Goal: Transaction & Acquisition: Purchase product/service

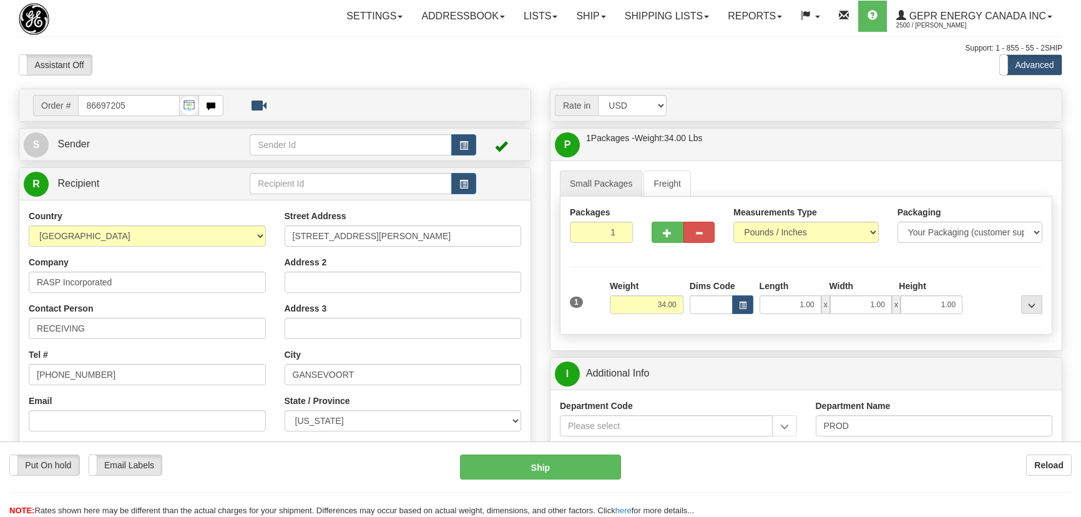
select select "0"
select select "1"
select select "7"
drag, startPoint x: 147, startPoint y: 104, endPoint x: 0, endPoint y: 100, distance: 146.7
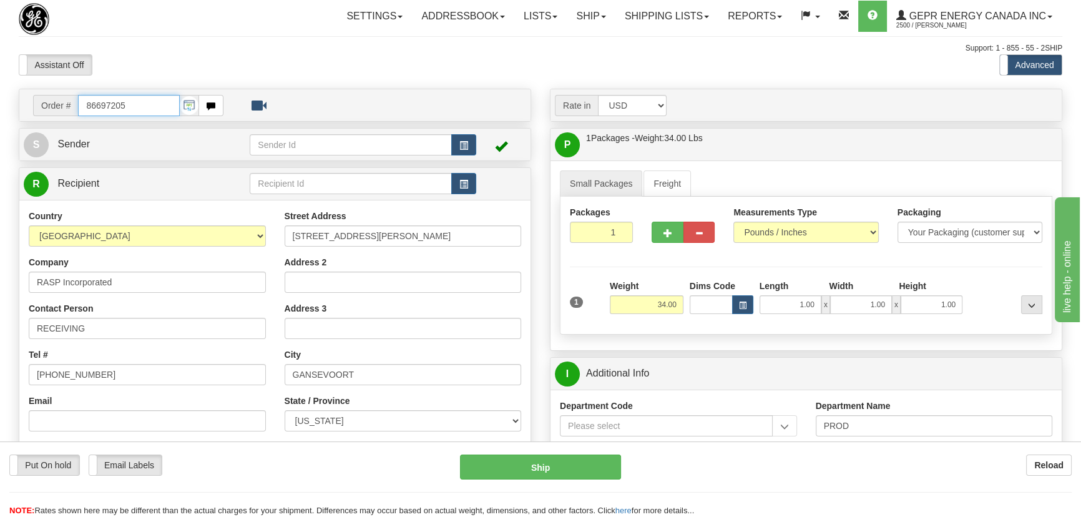
paste input "0086694834"
click at [95, 105] on input "0086694834" at bounding box center [129, 105] width 102 height 21
type input "86694834"
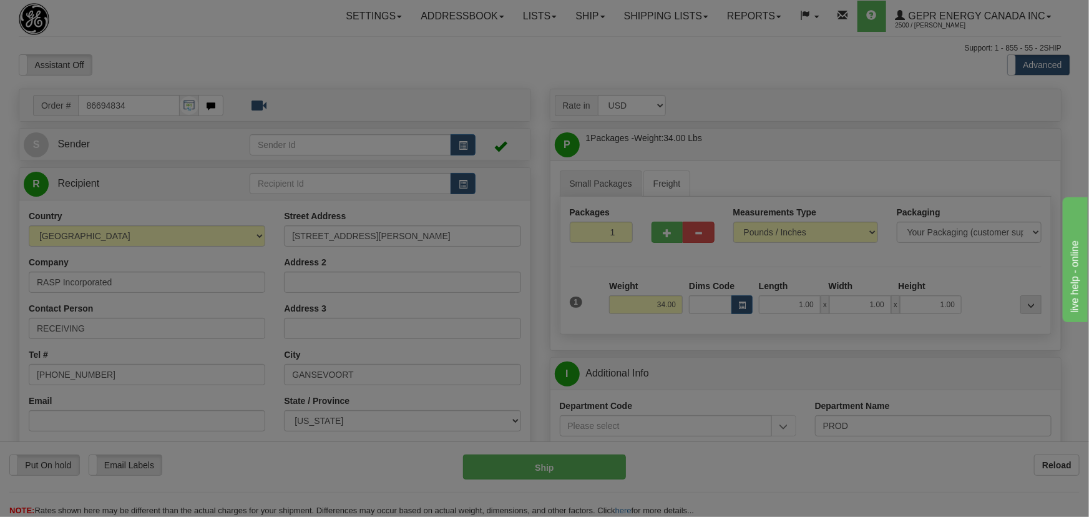
click at [227, 52] on body "Training Course Close Toggle navigation Settings Shipping Preferences New Recip…" at bounding box center [544, 258] width 1089 height 517
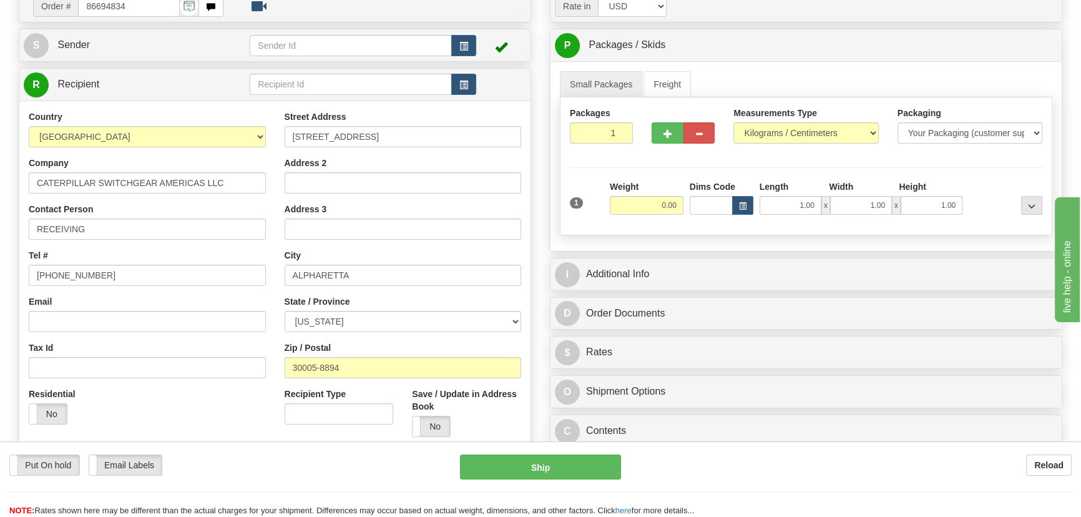
scroll to position [113, 0]
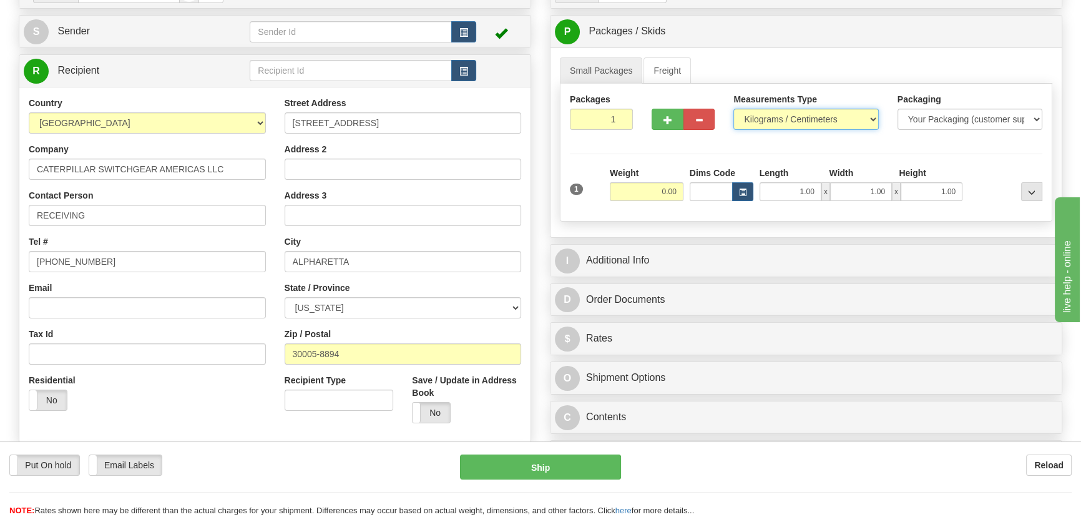
click at [785, 117] on select "Pounds / Inches Kilograms / Centimeters" at bounding box center [805, 119] width 145 height 21
select select "0"
click at [733, 109] on select "Pounds / Inches Kilograms / Centimeters" at bounding box center [805, 119] width 145 height 21
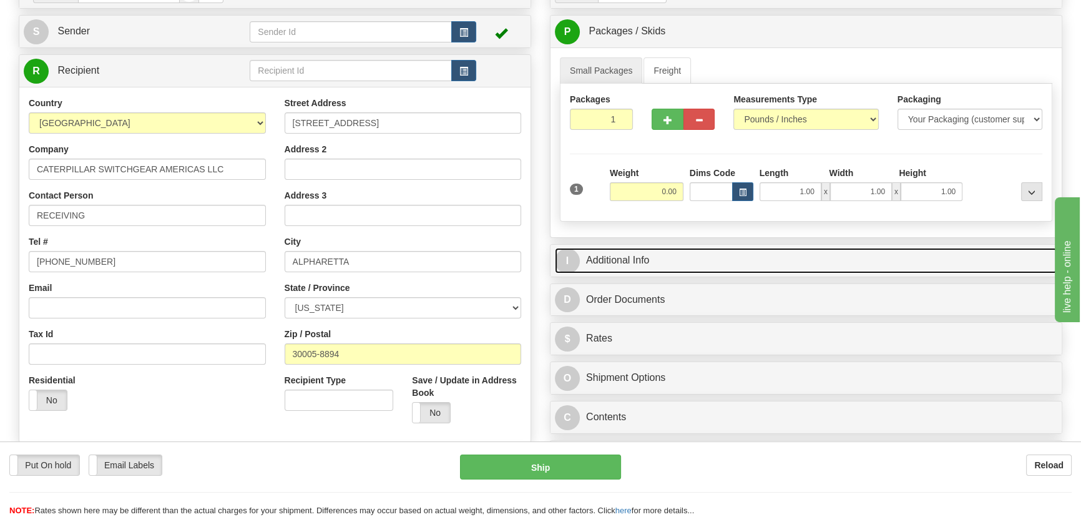
click at [880, 256] on link "I Additional Info" at bounding box center [806, 261] width 502 height 26
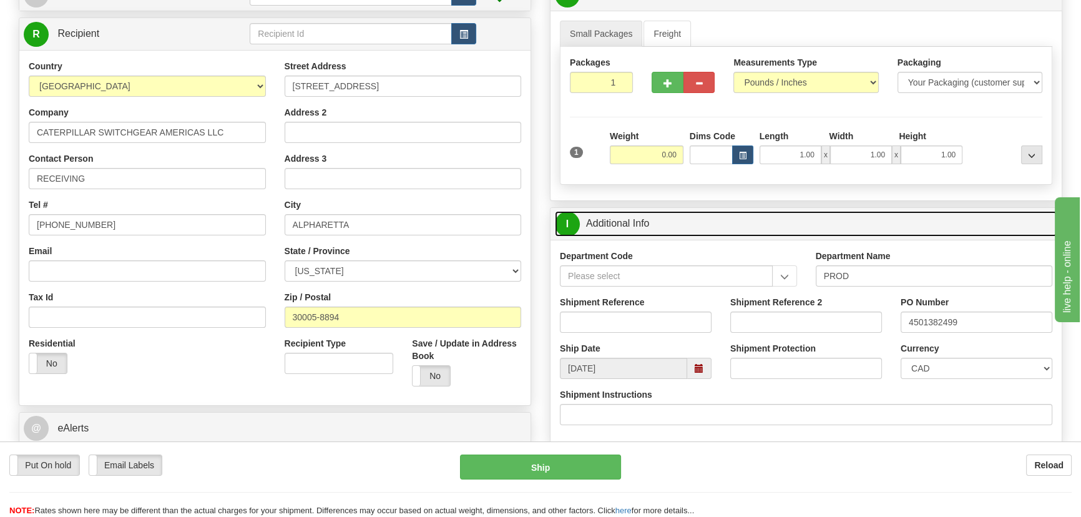
scroll to position [227, 0]
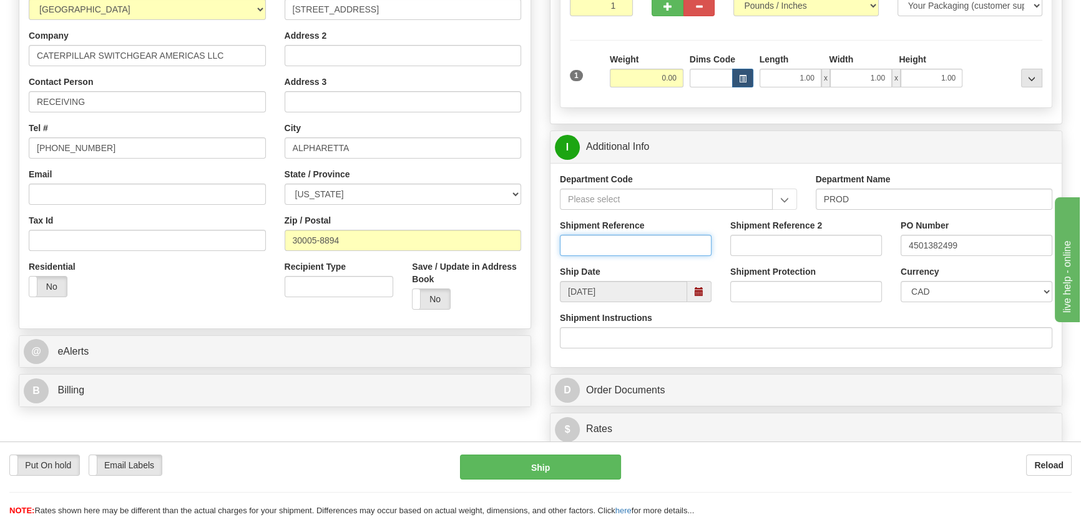
click at [637, 250] on input "Shipment Reference" at bounding box center [636, 245] width 152 height 21
type input "5399004690"
click at [932, 301] on div "Currency CAD USD EUR ZAR RON ANG ARN AUD AUS AWG BBD BFR BGN BHD BMD BND BRC BR…" at bounding box center [976, 288] width 170 height 46
click at [929, 289] on select "CAD USD EUR ZAR RON ANG ARN AUD AUS AWG BBD BFR BGN BHD BMD BND BRC BRL CHP CKZ…" at bounding box center [977, 291] width 152 height 21
select select "1"
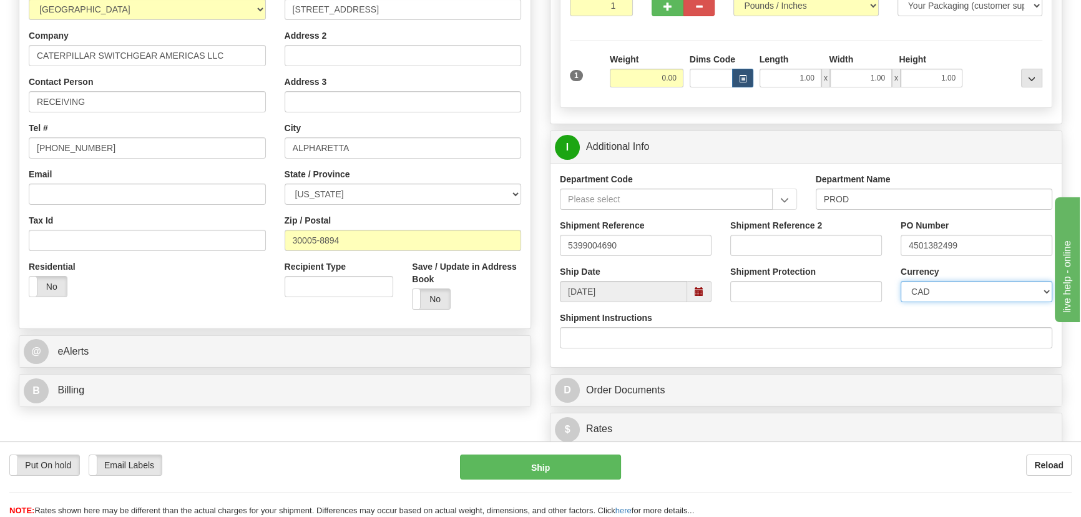
click at [901, 281] on select "CAD USD EUR ZAR RON ANG ARN AUD AUS AWG BBD BFR BGN BHD BMD BND BRC BRL CHP CKZ…" at bounding box center [977, 291] width 152 height 21
drag, startPoint x: 643, startPoint y: 245, endPoint x: 499, endPoint y: 243, distance: 144.2
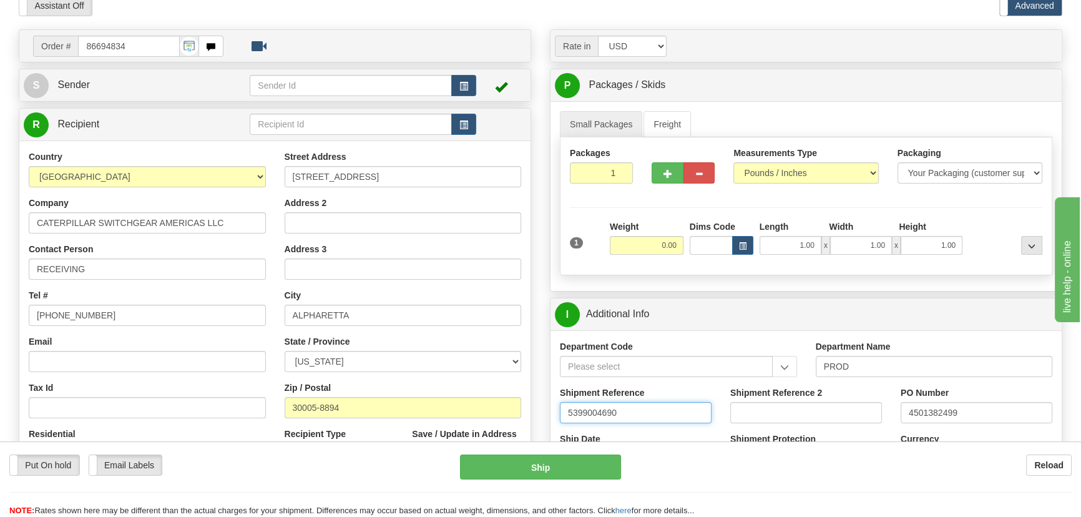
scroll to position [56, 0]
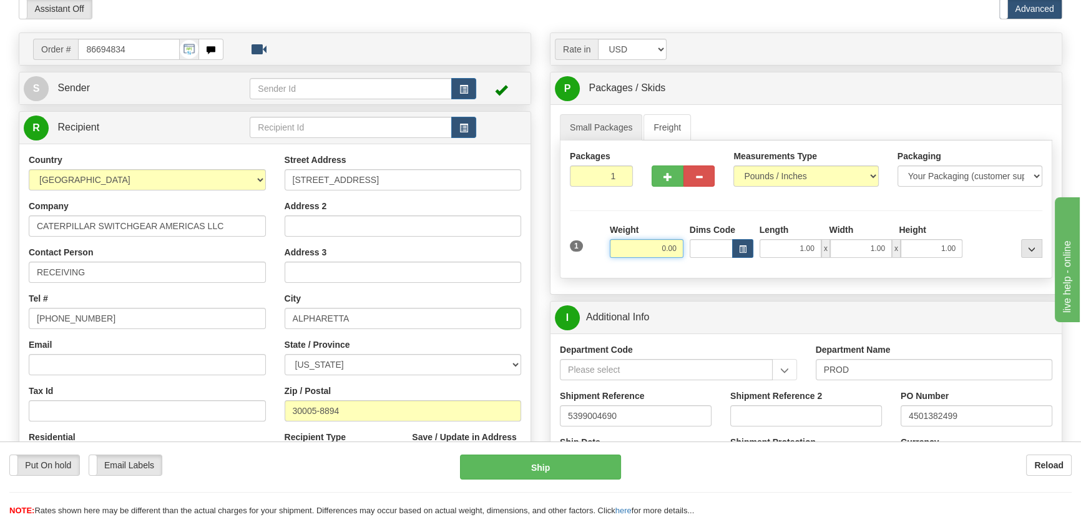
drag, startPoint x: 672, startPoint y: 252, endPoint x: 688, endPoint y: 252, distance: 16.2
click at [688, 252] on div "1 Weight 0.00 Dims Code 1.00" at bounding box center [806, 245] width 479 height 44
type input "543.00"
click at [1011, 213] on div "Packages 1 1 Measurements Type" at bounding box center [806, 209] width 492 height 138
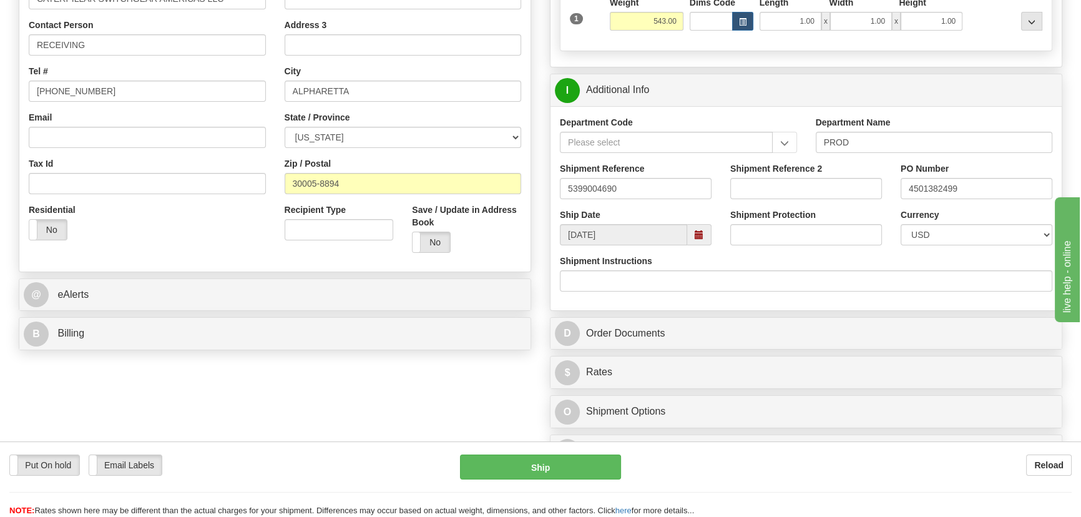
scroll to position [454, 0]
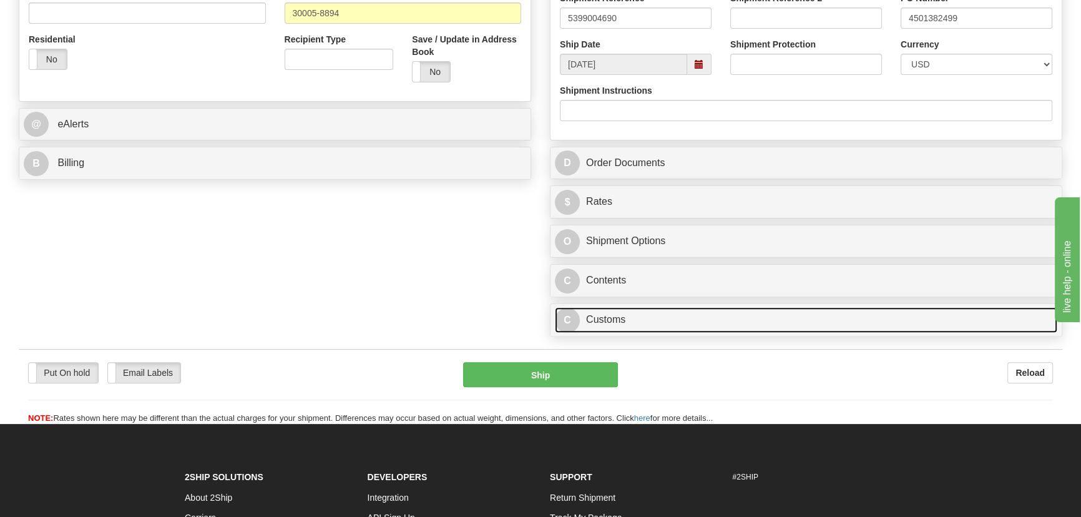
click at [713, 320] on link "C Customs" at bounding box center [806, 320] width 502 height 26
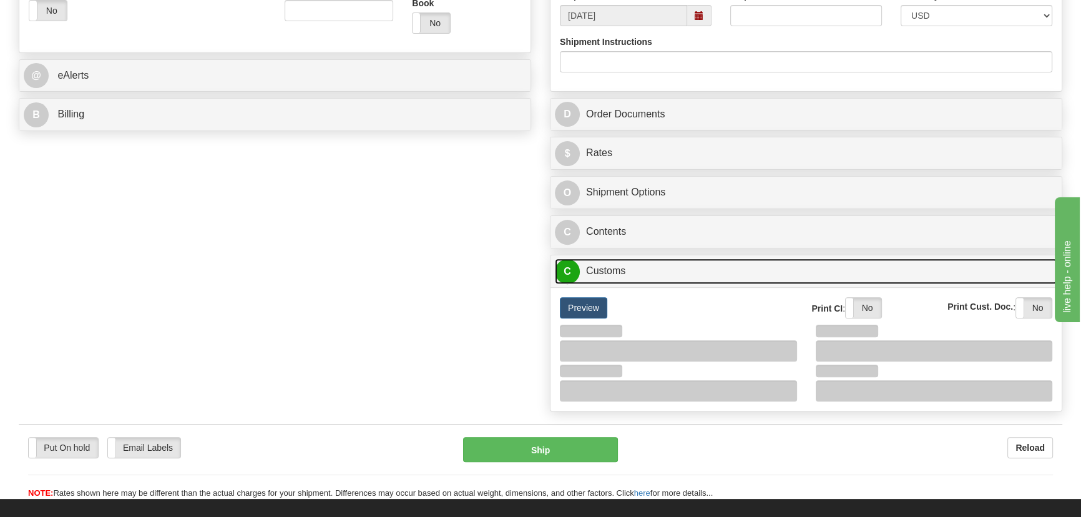
scroll to position [567, 0]
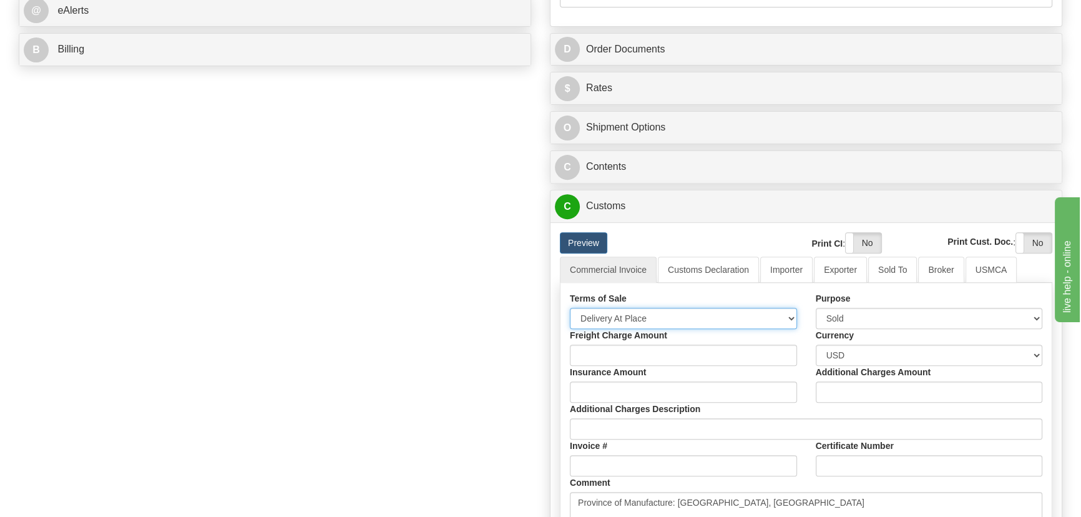
drag, startPoint x: 638, startPoint y: 311, endPoint x: 638, endPoint y: 320, distance: 8.7
click at [638, 311] on select "Free Carrier Free On Board Ex Works Delivered Duty Unpaid Delivered Duty Paid C…" at bounding box center [683, 318] width 227 height 21
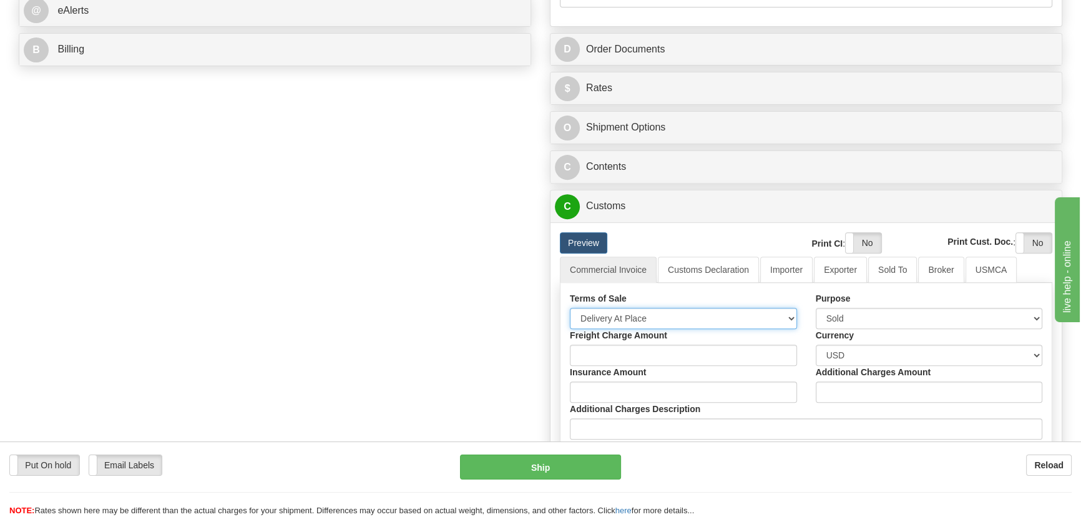
select select "7"
click at [570, 308] on select "Free Carrier Free On Board Ex Works Delivered Duty Unpaid Delivered Duty Paid C…" at bounding box center [683, 318] width 227 height 21
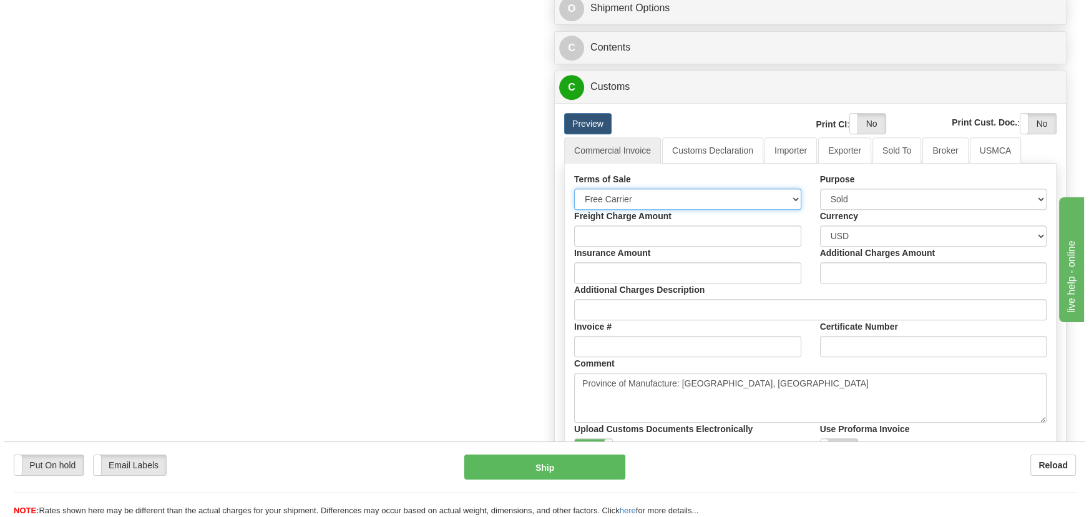
scroll to position [624, 0]
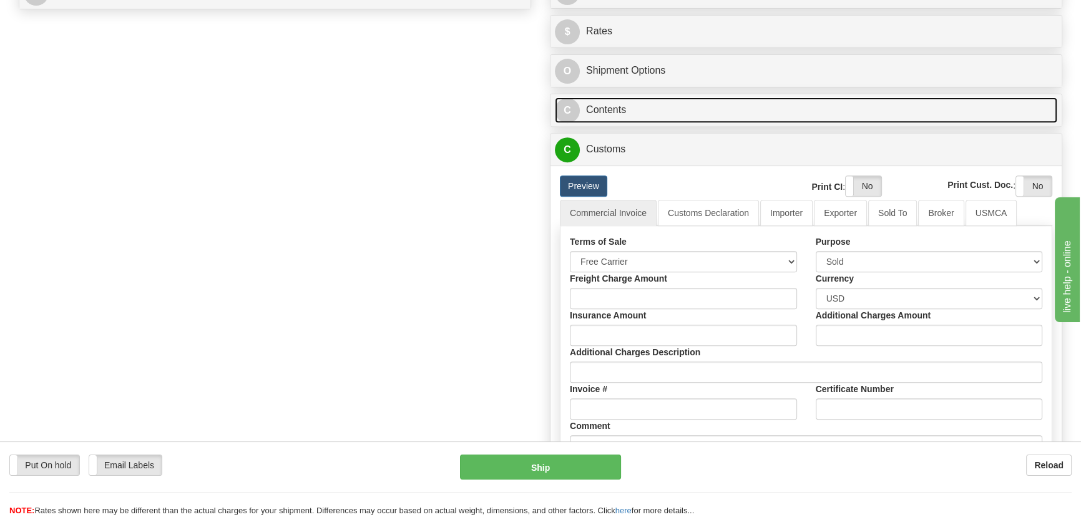
click at [861, 108] on link "C Contents" at bounding box center [806, 110] width 502 height 26
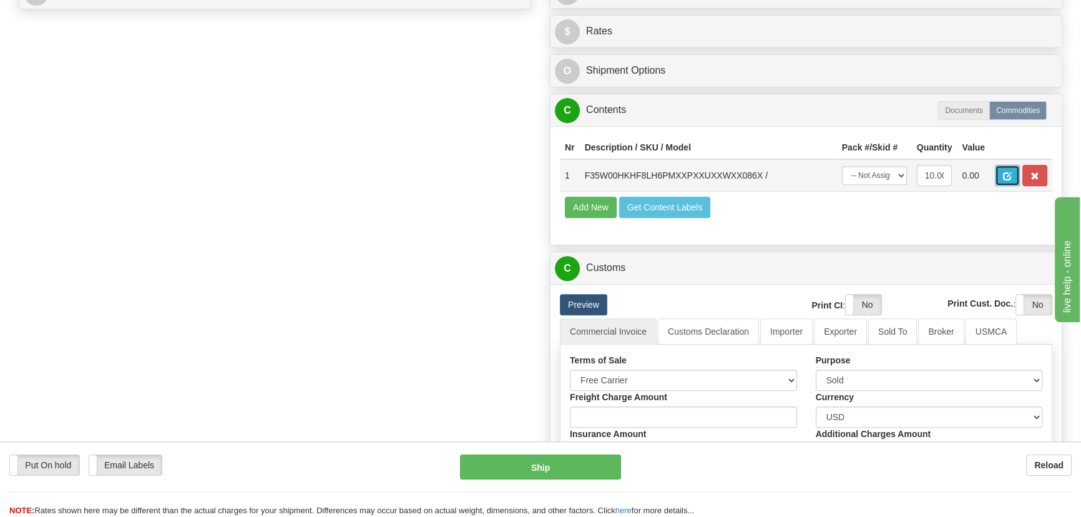
click at [999, 166] on button "button" at bounding box center [1007, 175] width 25 height 21
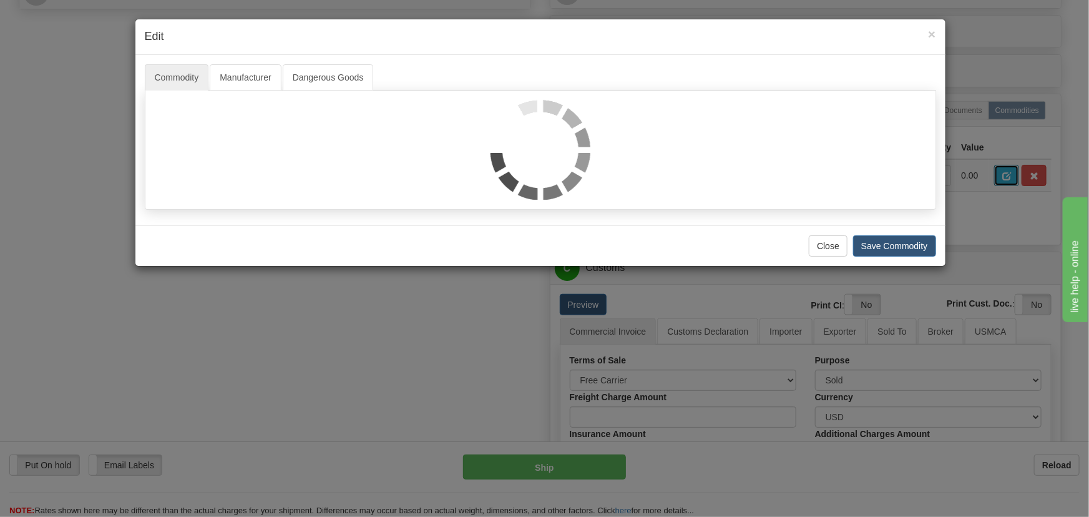
scroll to position [0, 0]
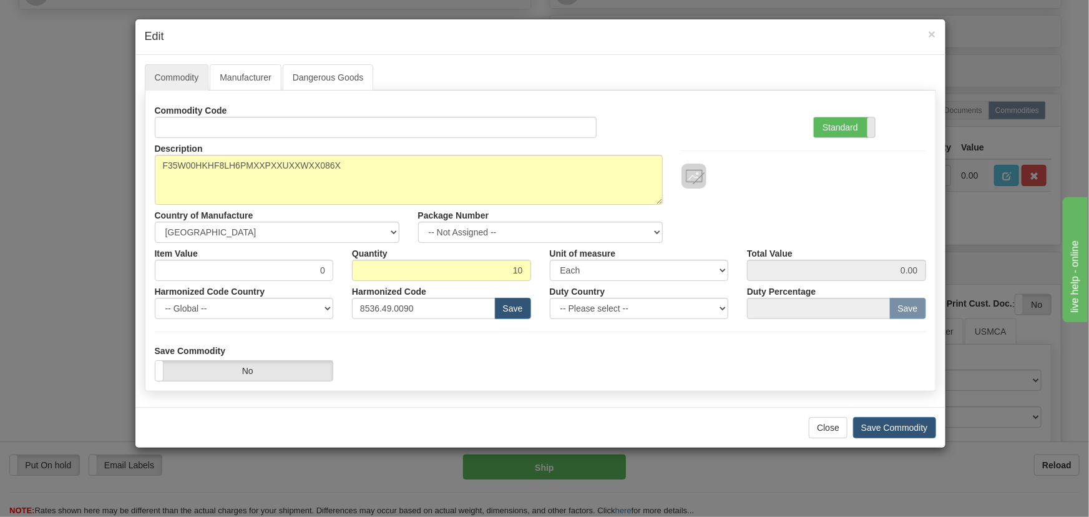
click at [864, 124] on label "Standard" at bounding box center [844, 127] width 61 height 20
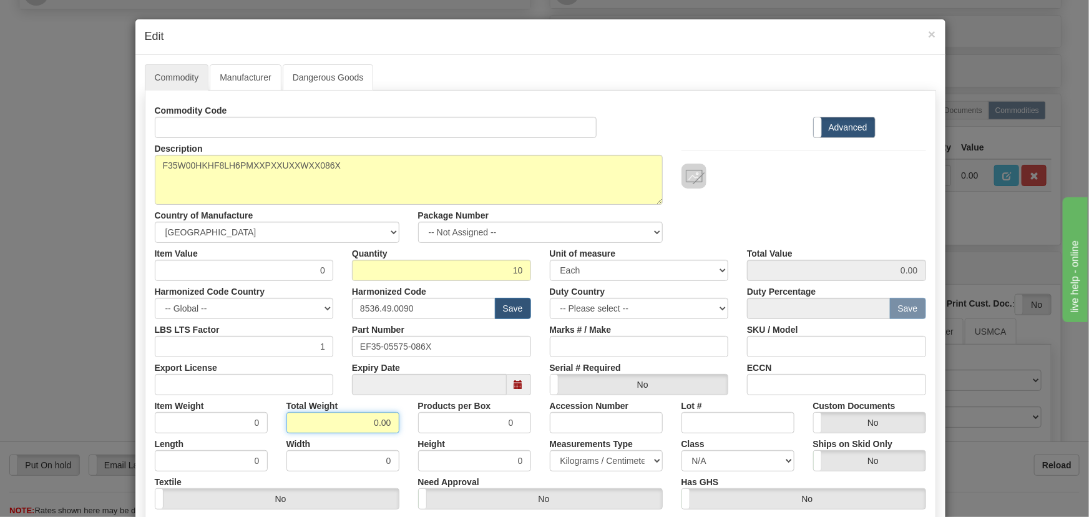
drag, startPoint x: 365, startPoint y: 421, endPoint x: 412, endPoint y: 436, distance: 49.0
click at [412, 436] on div "Commodity Code Standard Advanced Description F35W00HKHF8LH6PMXXPXXUXXWXX086X Co…" at bounding box center [540, 323] width 771 height 447
type input "10"
type input "1.0000"
paste input "3.041,58"
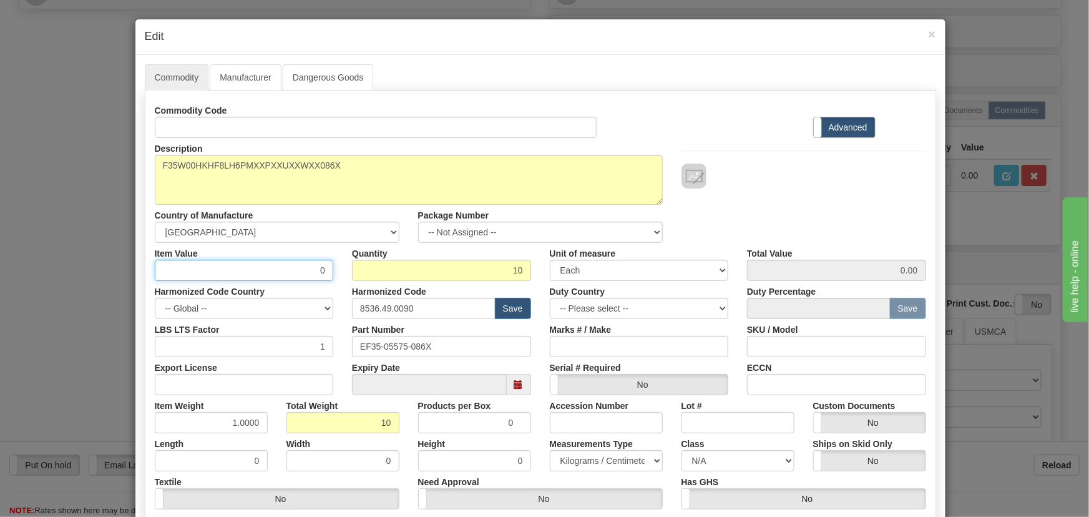
drag, startPoint x: 348, startPoint y: 280, endPoint x: 354, endPoint y: 286, distance: 8.4
click at [361, 286] on div "Commodity Code Standard Advanced Description F35W00HKHF8LH6PMXXPXXUXXWXX086X Co…" at bounding box center [540, 323] width 771 height 447
type input "3041.58"
type input "30415.80"
click at [823, 210] on div "Description F35W00HKHF8LH6PMXXPXXUXXWXX086X Country of Manufacture -- Unknown -…" at bounding box center [540, 190] width 790 height 105
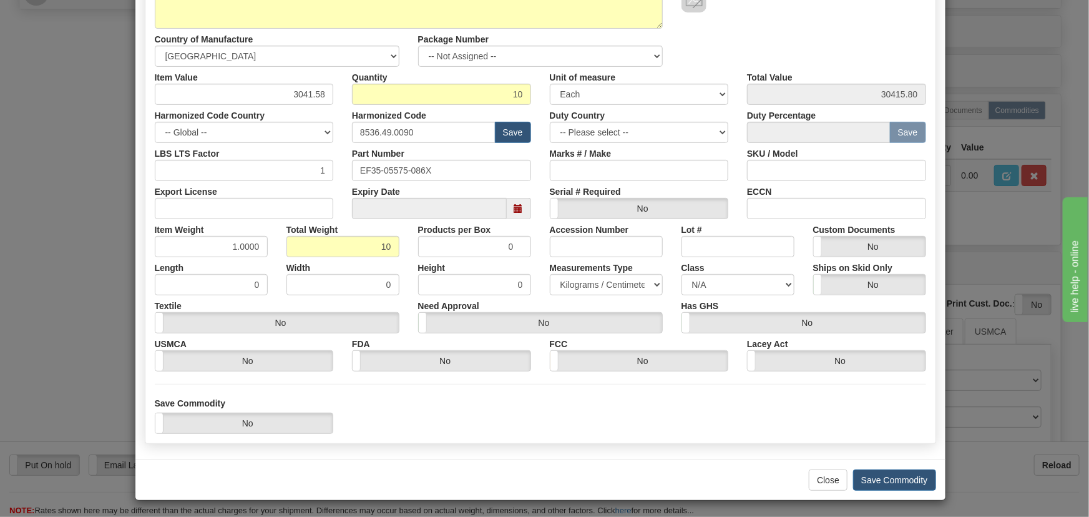
scroll to position [177, 0]
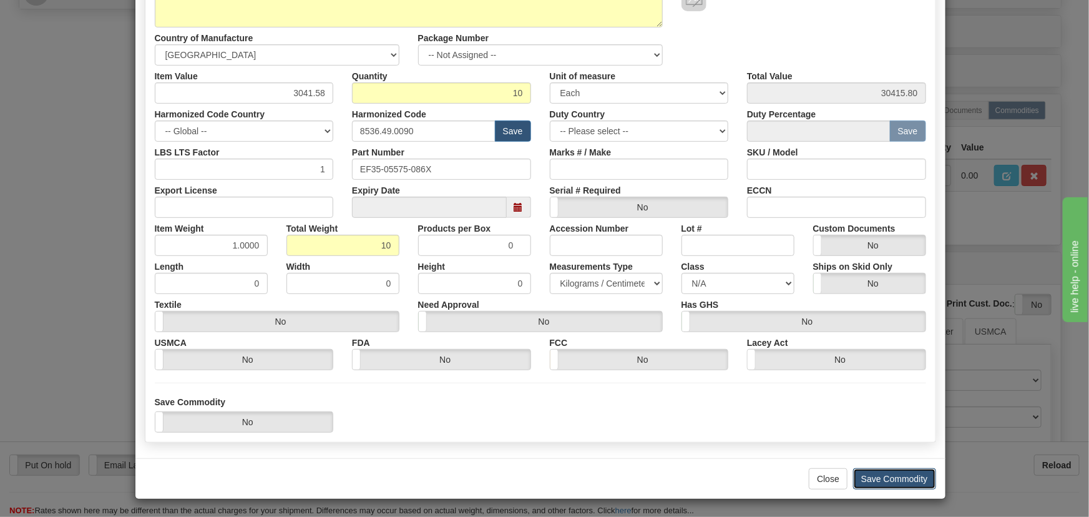
click at [911, 472] on button "Save Commodity" at bounding box center [894, 478] width 83 height 21
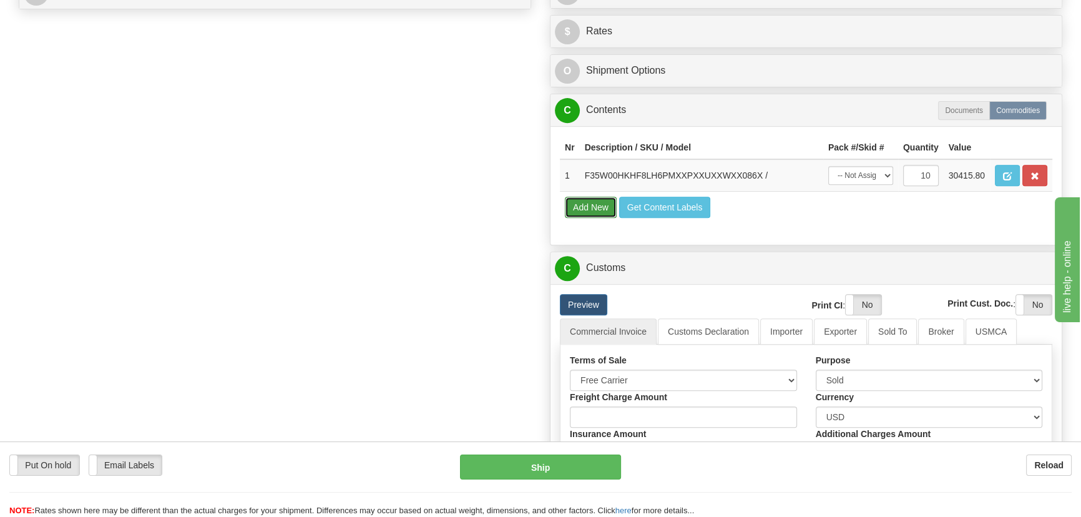
click at [600, 199] on button "Add New" at bounding box center [591, 207] width 52 height 21
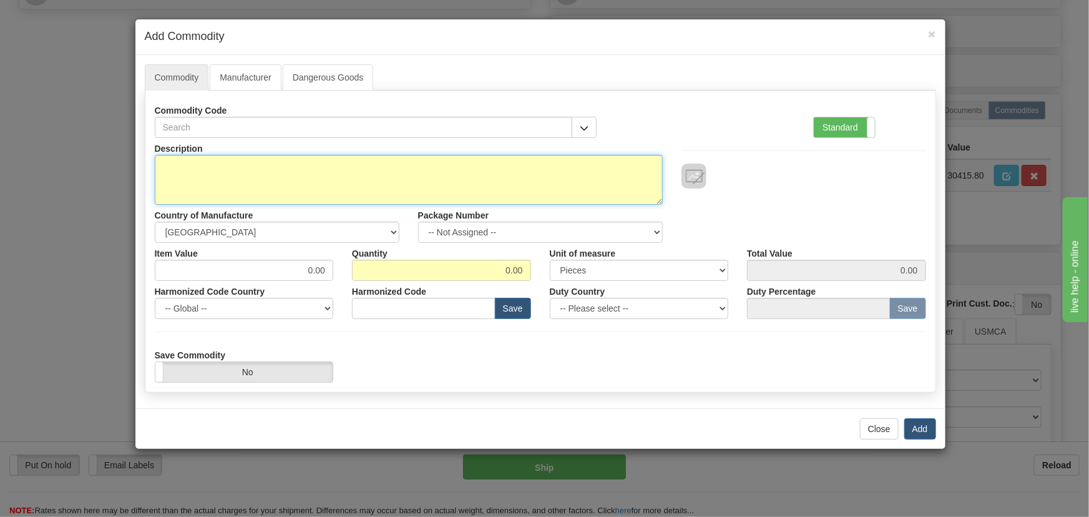
click at [470, 175] on textarea "Description" at bounding box center [409, 180] width 508 height 50
paste textarea "889EP5P5S5HSNAANMAPFB1ECNA4042X"
type textarea "889EP5P5S5HSNAANMAPFB1ECNA4042X"
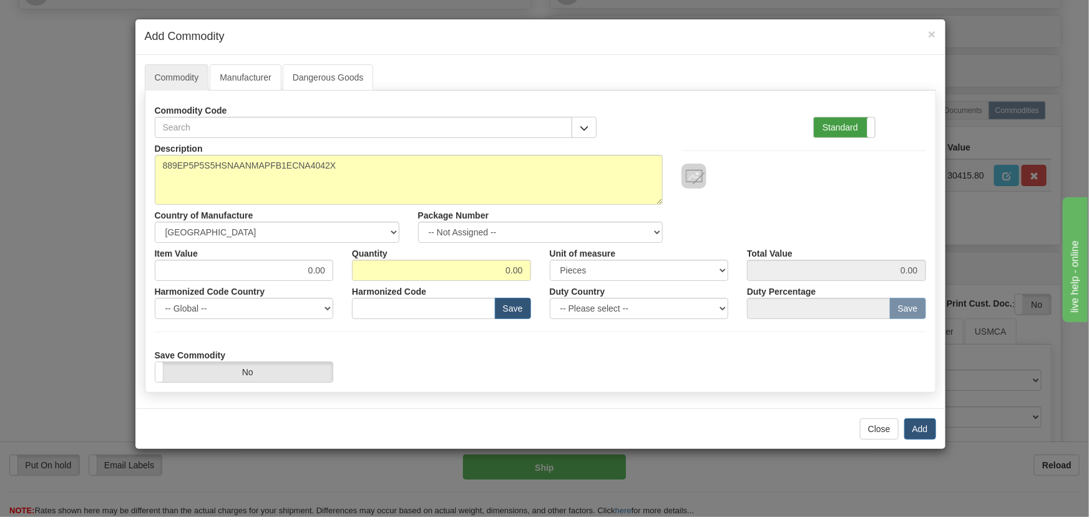
click at [853, 129] on label "Standard" at bounding box center [844, 127] width 61 height 20
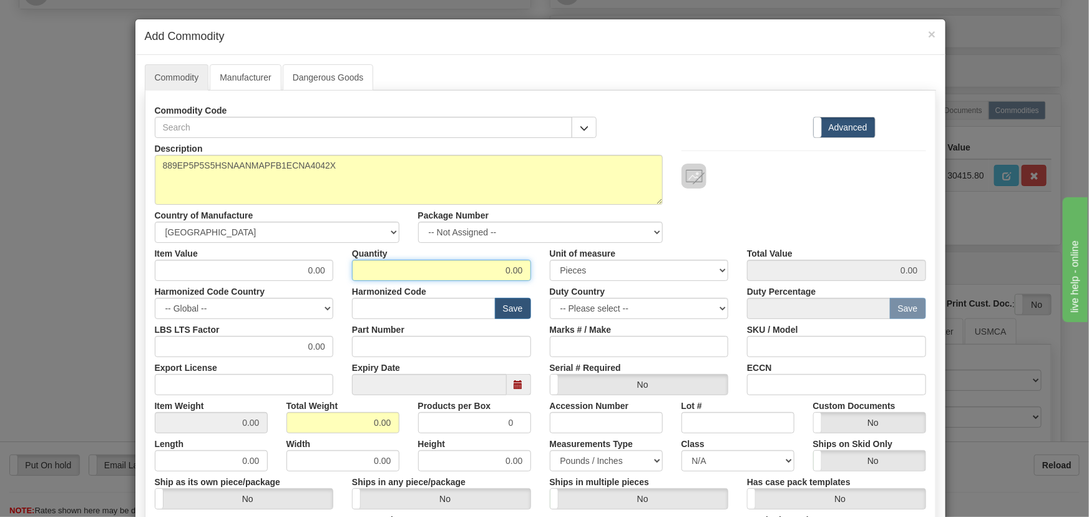
drag, startPoint x: 496, startPoint y: 273, endPoint x: 531, endPoint y: 274, distance: 35.0
click at [530, 274] on div "Quantity 0.00" at bounding box center [442, 262] width 198 height 38
type input "8"
drag, startPoint x: 368, startPoint y: 416, endPoint x: 398, endPoint y: 427, distance: 32.0
click at [398, 427] on div "Total Weight 0.00" at bounding box center [343, 414] width 132 height 38
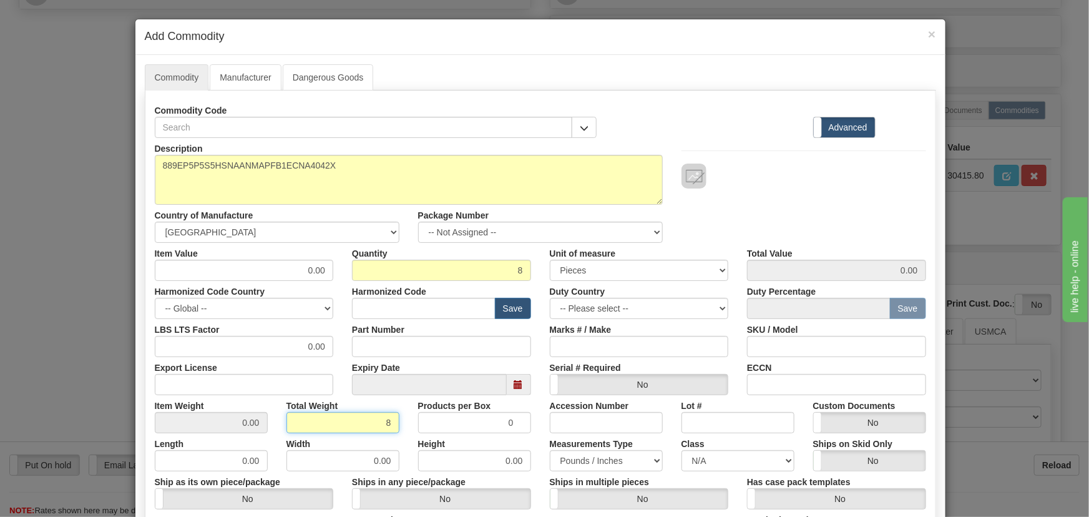
type input "8"
type input "1.0000"
click at [400, 427] on div "Total Weight 8" at bounding box center [343, 414] width 132 height 38
click at [329, 273] on div "0.00" at bounding box center [244, 270] width 179 height 21
paste input "3.041,58"
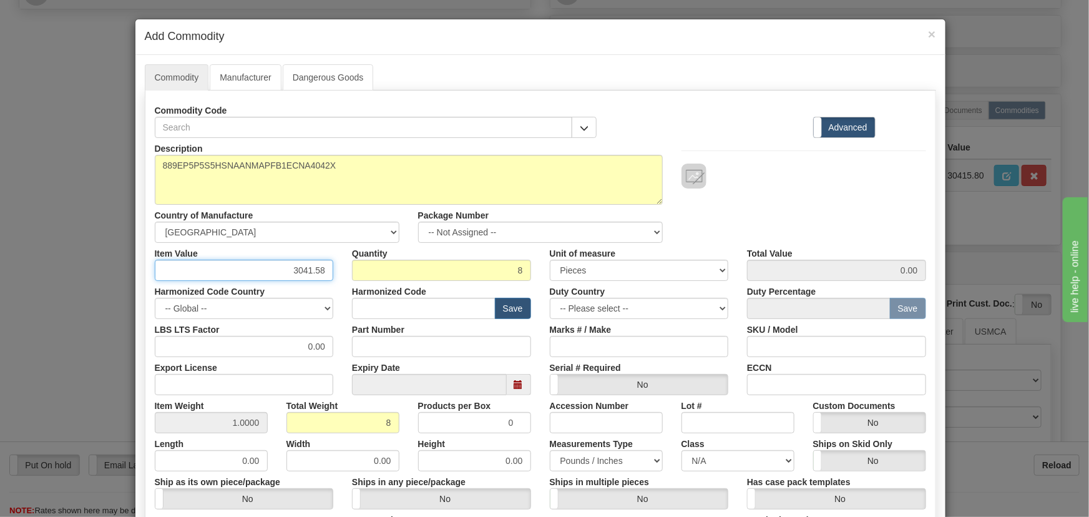
type input "3041.58"
type input "24332.64"
click at [444, 302] on input "text" at bounding box center [424, 308] width 144 height 21
paste input "8536.49.0090"
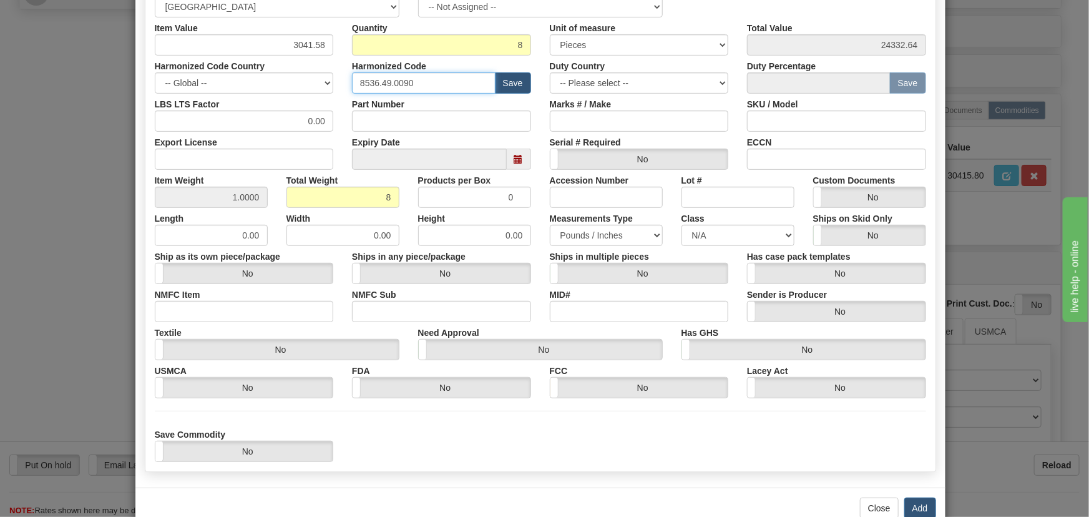
scroll to position [227, 0]
type input "8536.49.0090"
click at [914, 499] on button "Add" at bounding box center [920, 506] width 32 height 21
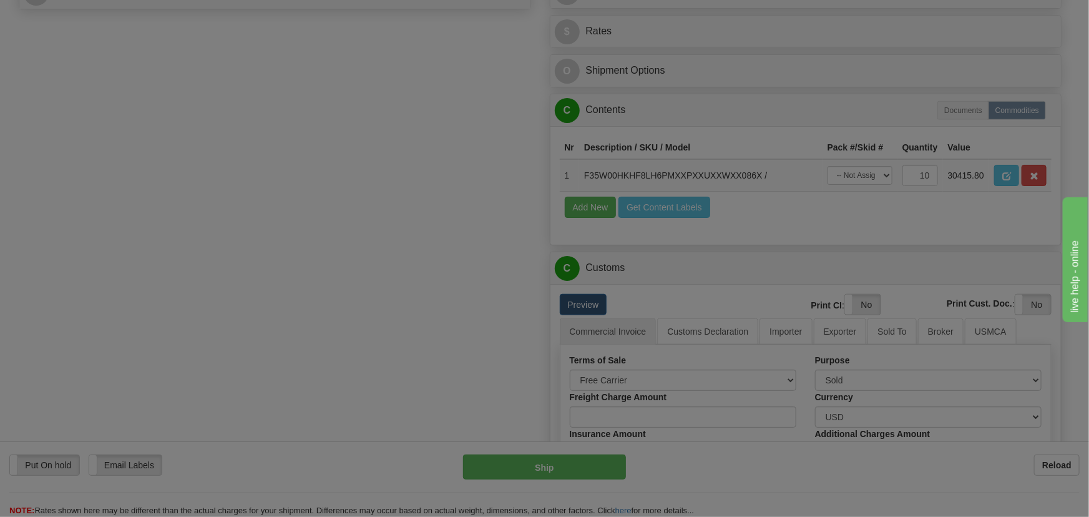
scroll to position [0, 0]
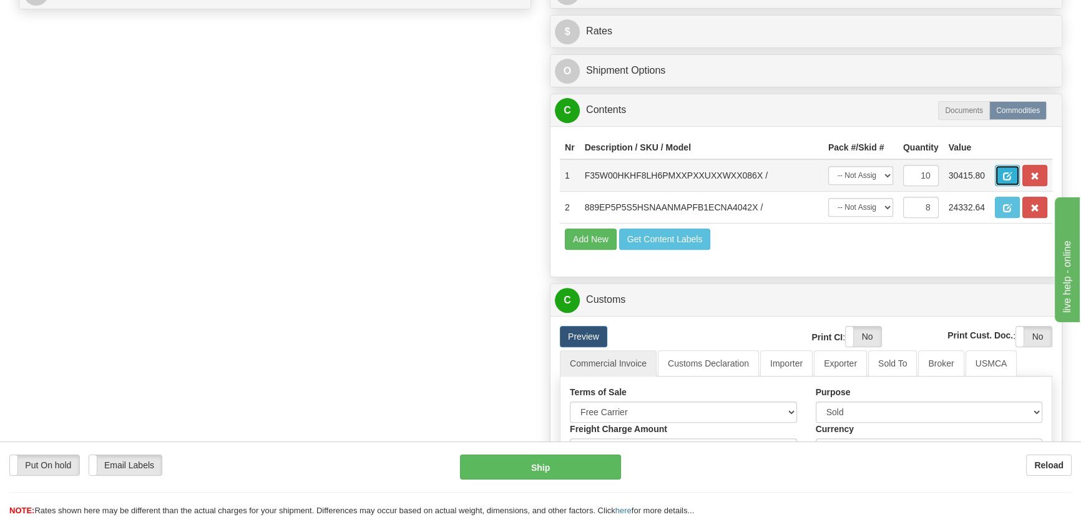
click at [1010, 173] on span "button" at bounding box center [1007, 176] width 9 height 8
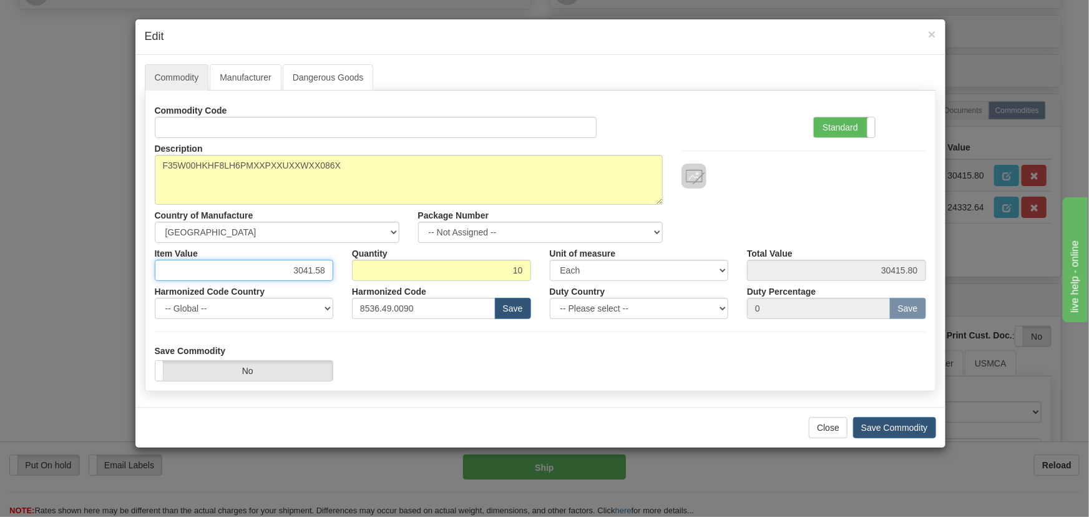
drag, startPoint x: 305, startPoint y: 272, endPoint x: 361, endPoint y: 280, distance: 56.1
click at [360, 280] on div "Commodity Code Standard Advanced Description F35W00HKHF8LH6PMXXPXXUXXWXX086X Co…" at bounding box center [540, 209] width 771 height 219
paste input "2.579,3"
type input "2579.38"
type input "25793.80"
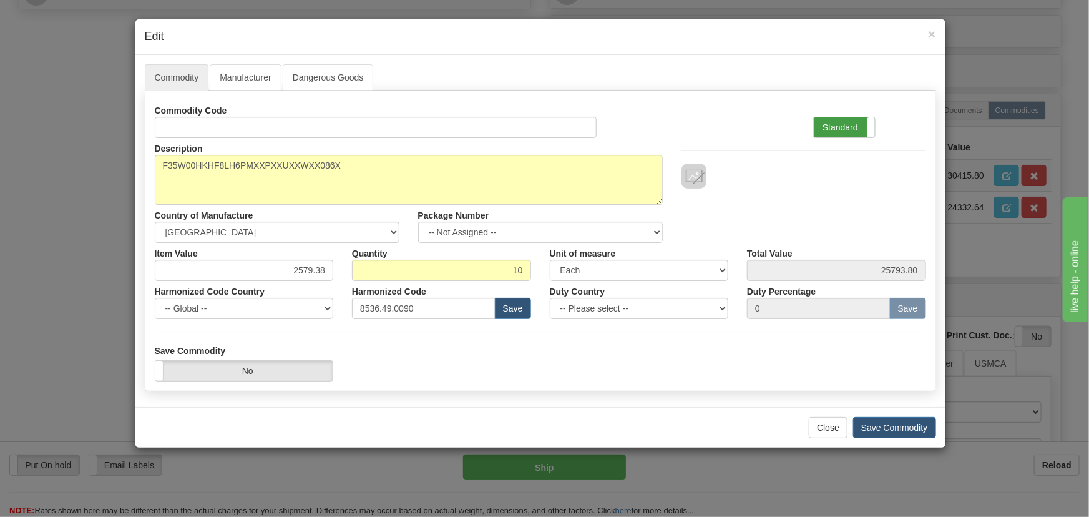
click at [844, 131] on label "Standard" at bounding box center [844, 127] width 61 height 20
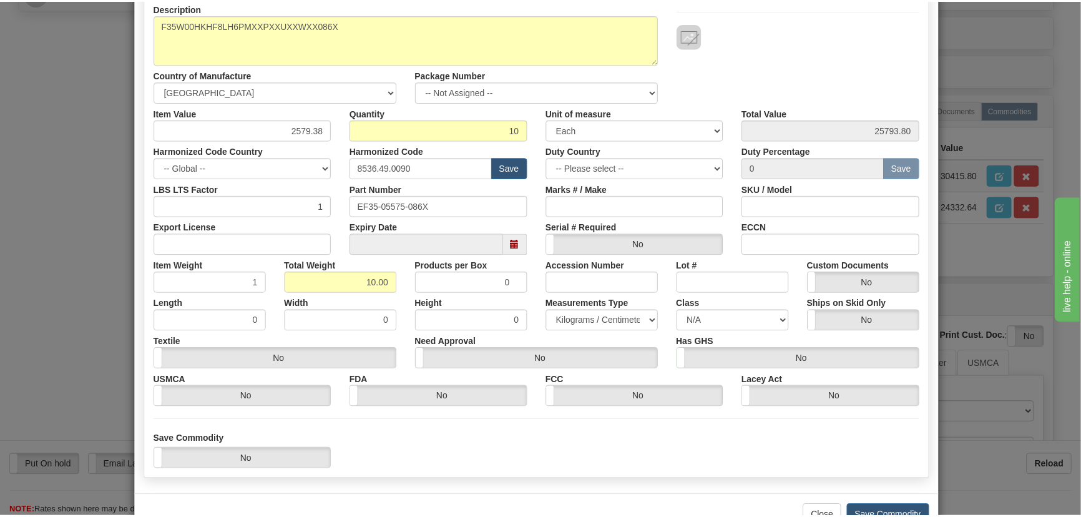
scroll to position [170, 0]
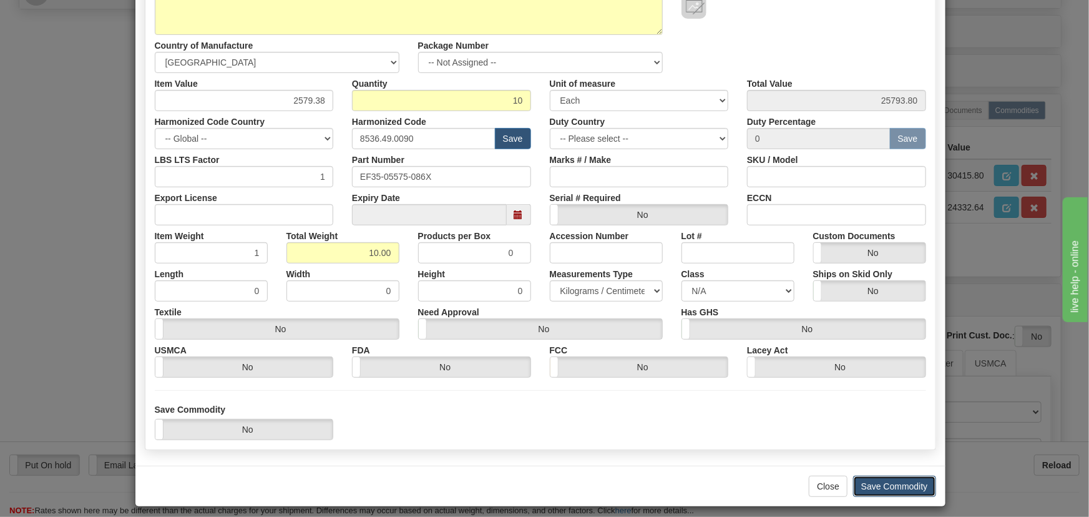
click at [902, 486] on button "Save Commodity" at bounding box center [894, 486] width 83 height 21
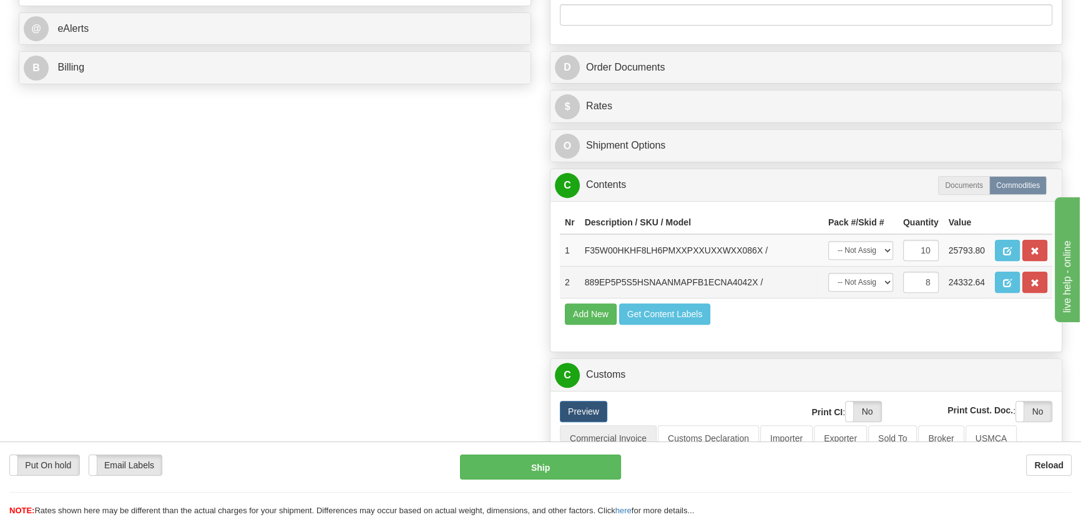
scroll to position [454, 0]
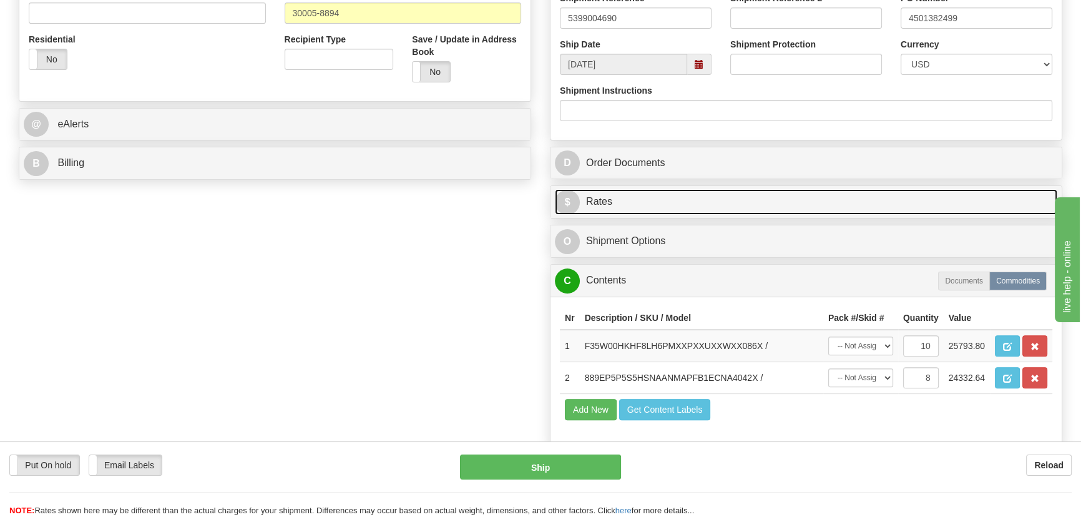
click at [863, 197] on link "$ Rates" at bounding box center [806, 202] width 502 height 26
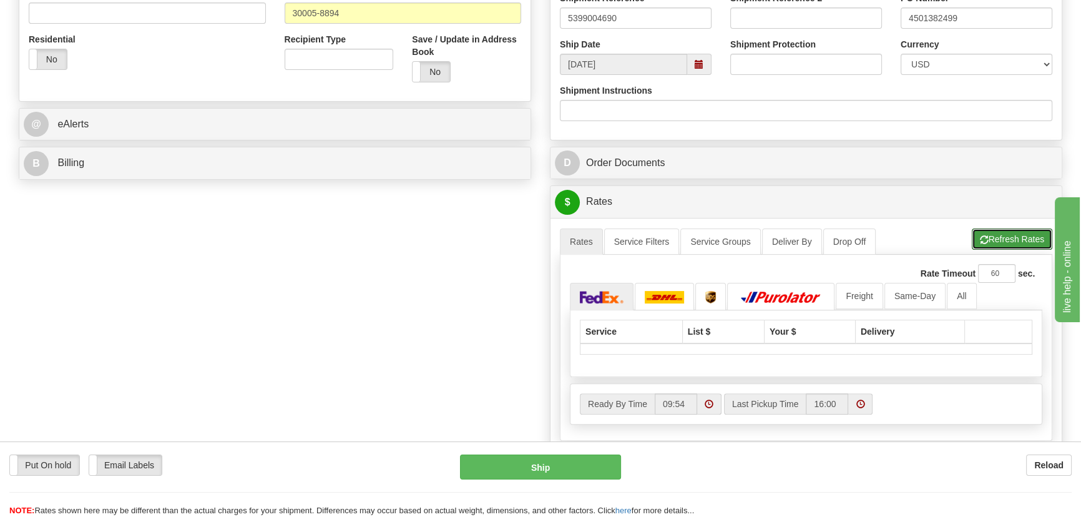
click at [997, 238] on button "Refresh Rates" at bounding box center [1012, 238] width 81 height 21
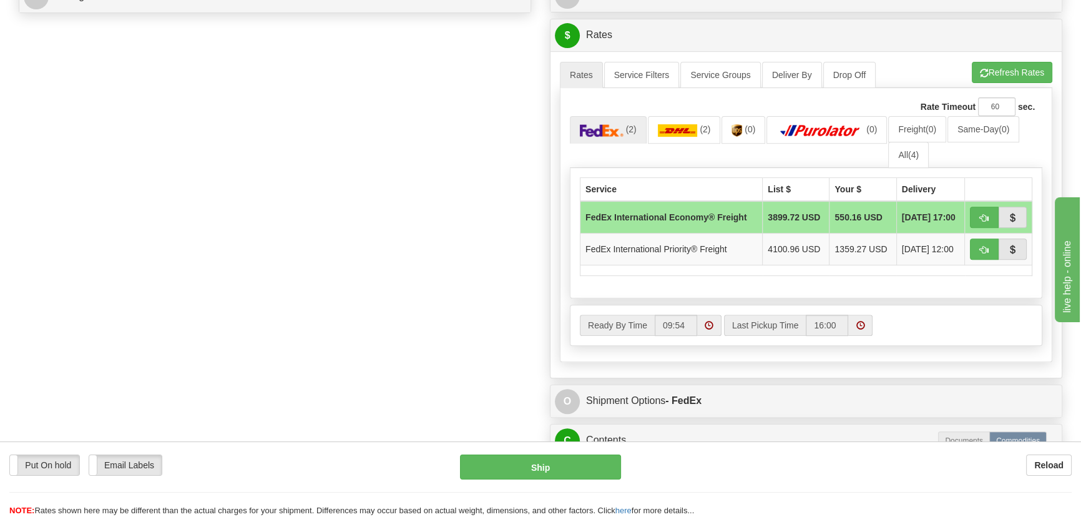
scroll to position [624, 0]
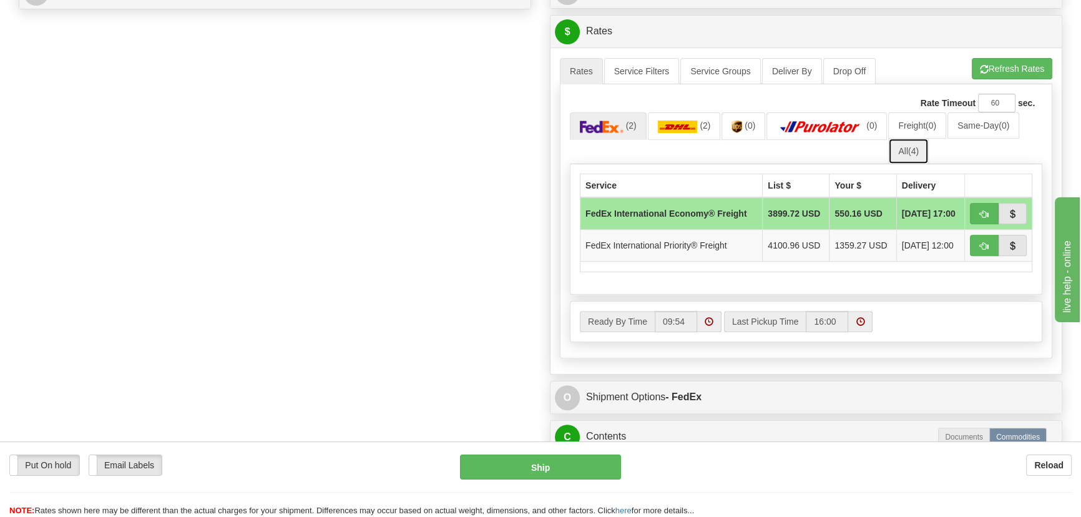
click at [906, 149] on link "All (4)" at bounding box center [908, 151] width 41 height 26
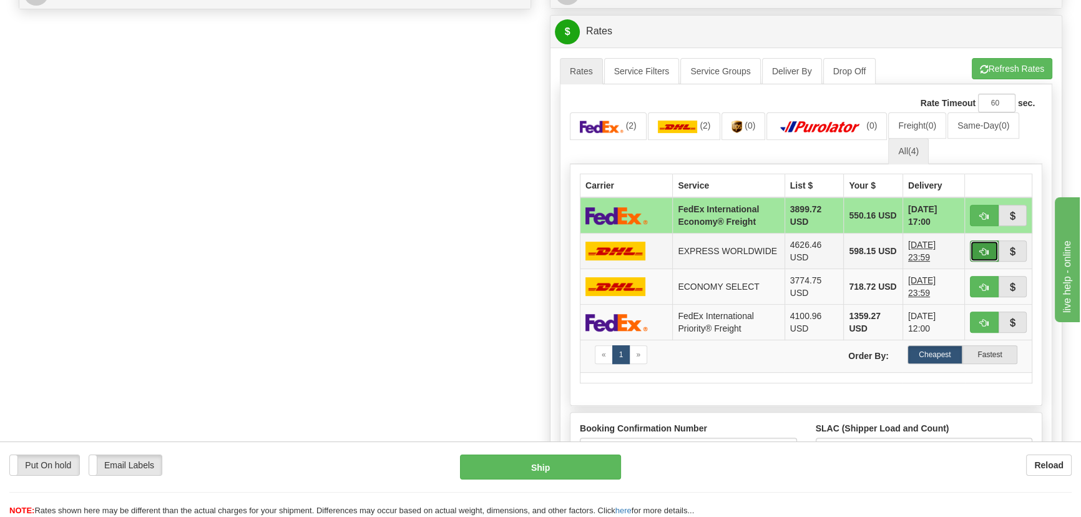
click at [982, 250] on span "button" at bounding box center [984, 252] width 9 height 8
type input "P"
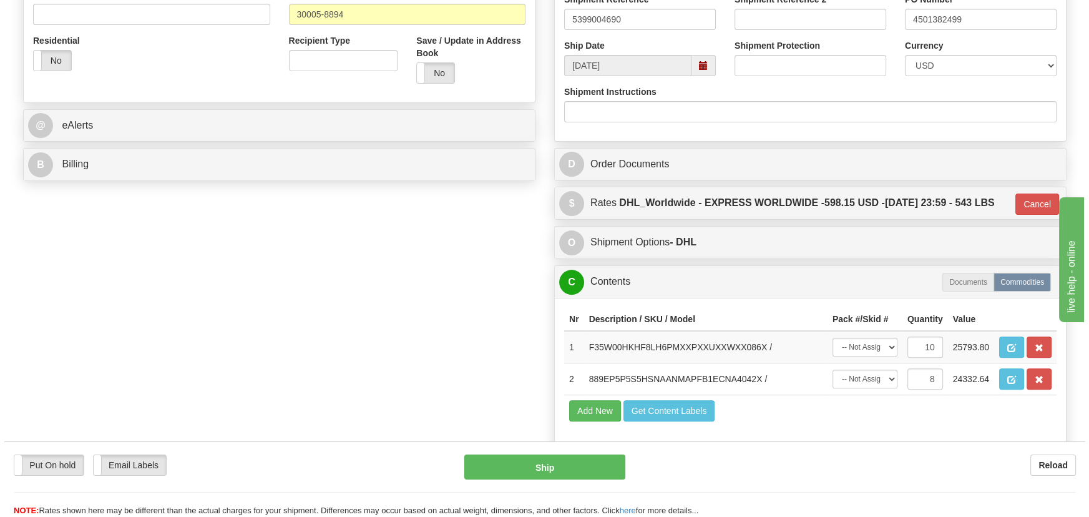
scroll to position [454, 0]
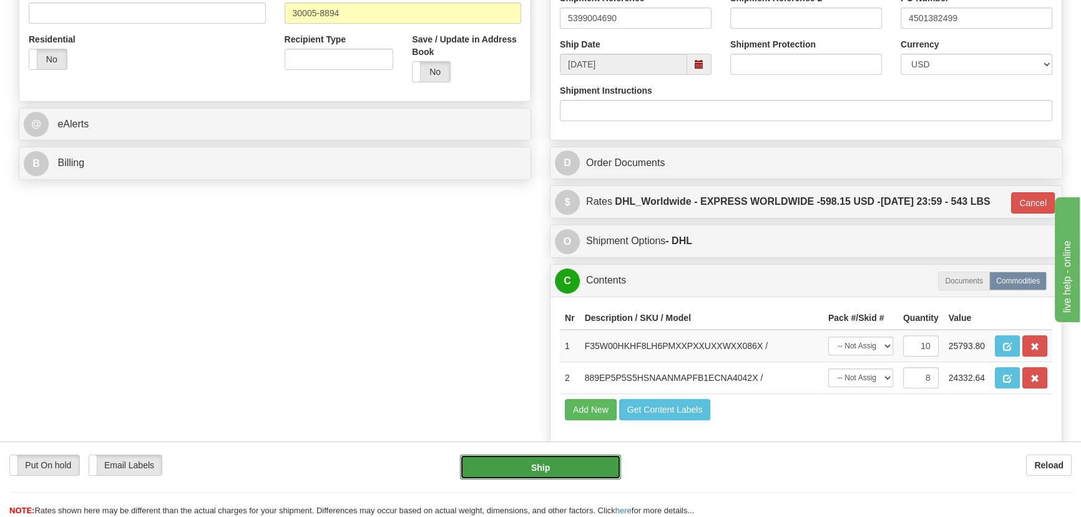
click at [558, 468] on button "Ship" at bounding box center [541, 466] width 162 height 25
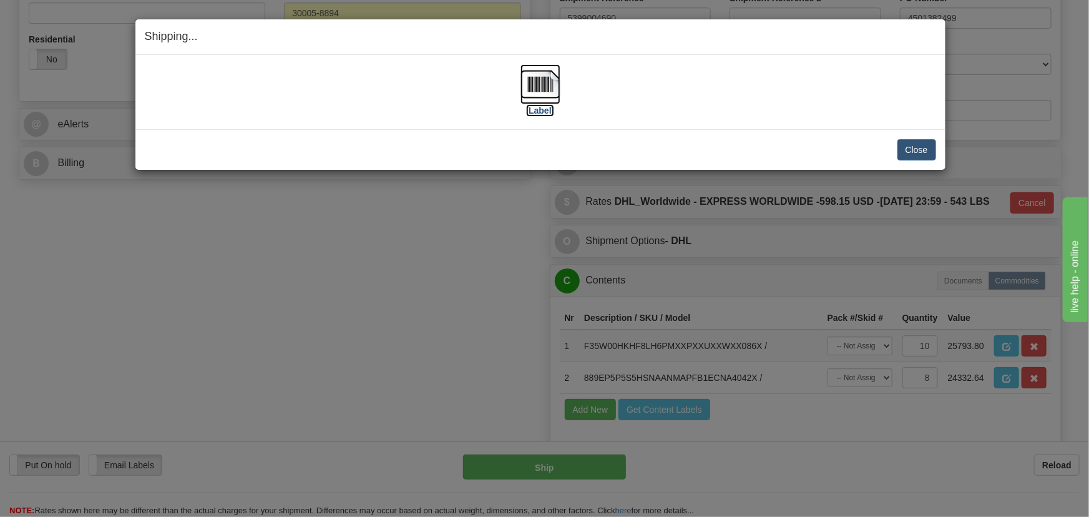
click at [559, 79] on img at bounding box center [541, 84] width 40 height 40
click at [914, 154] on button "Close" at bounding box center [916, 149] width 39 height 21
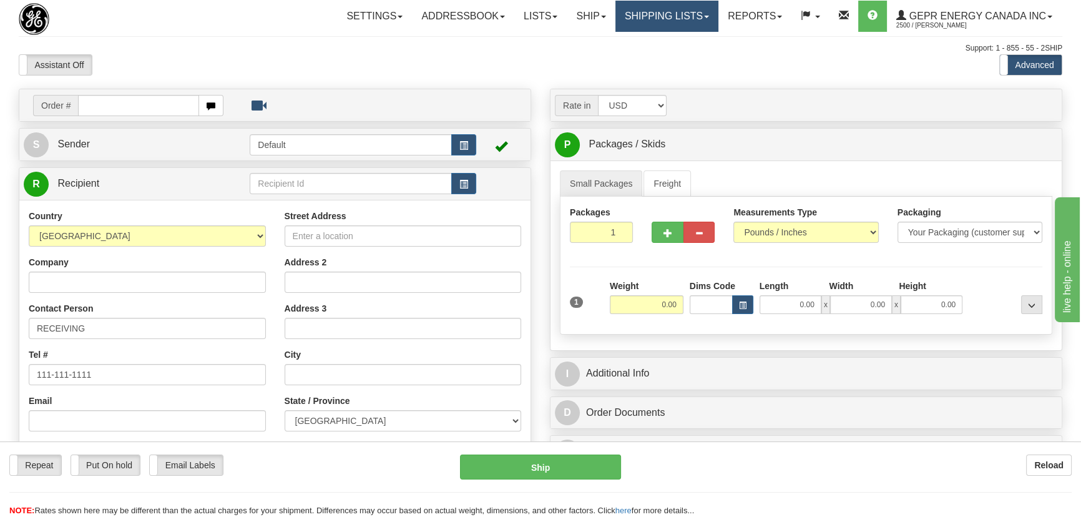
click at [669, 10] on link "Shipping lists" at bounding box center [666, 16] width 103 height 31
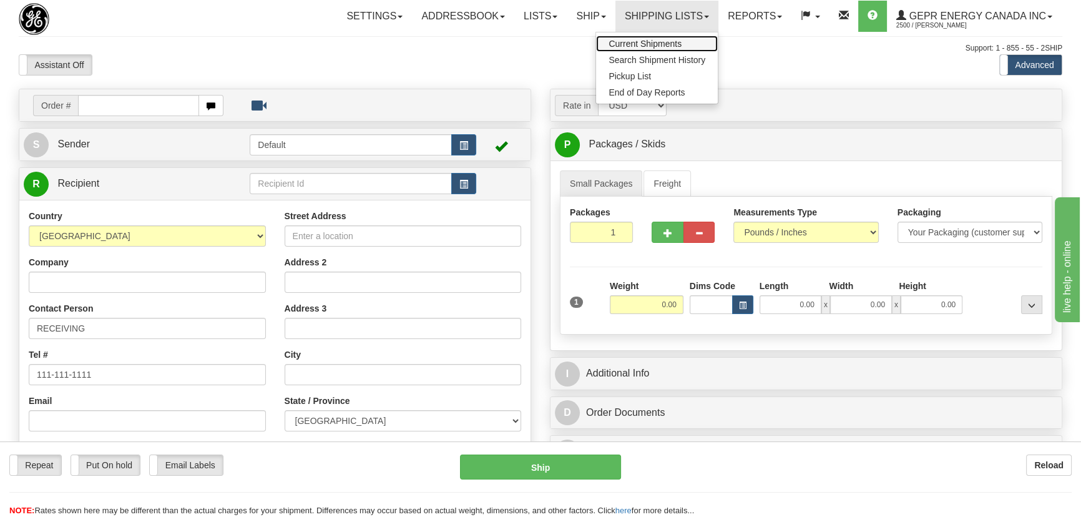
click at [656, 44] on span "Current Shipments" at bounding box center [645, 44] width 73 height 10
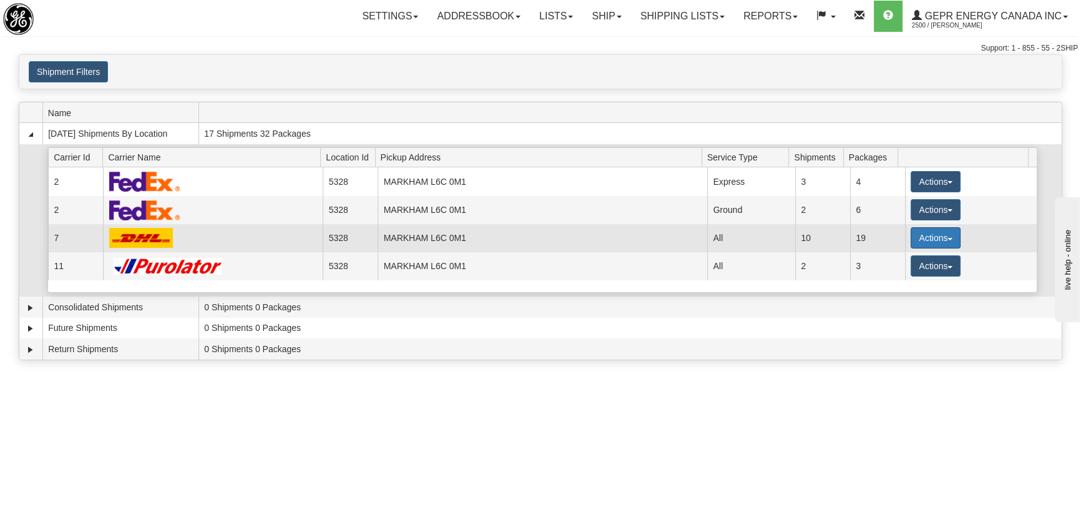
click at [946, 243] on button "Actions" at bounding box center [936, 237] width 50 height 21
click at [921, 258] on link "Details" at bounding box center [910, 261] width 100 height 16
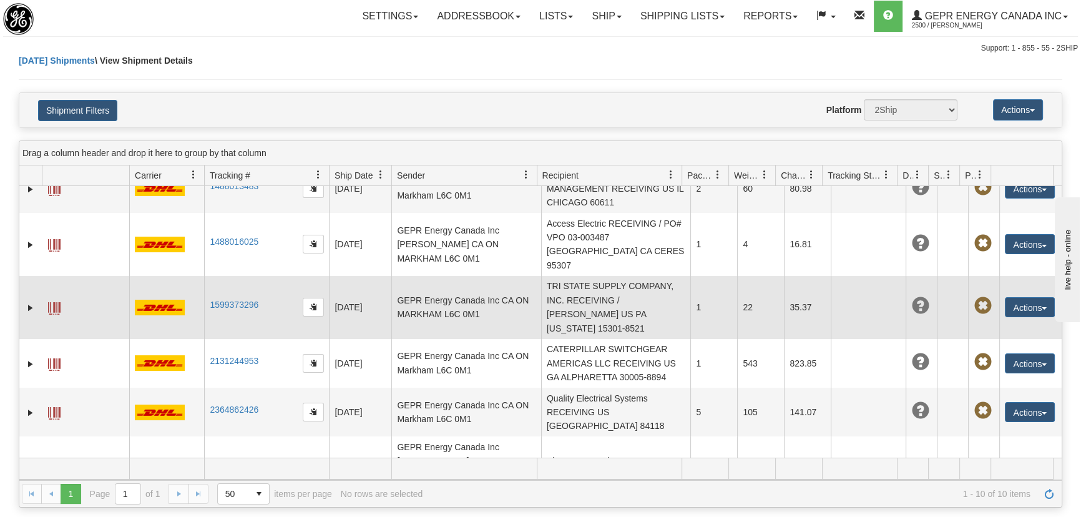
scroll to position [227, 0]
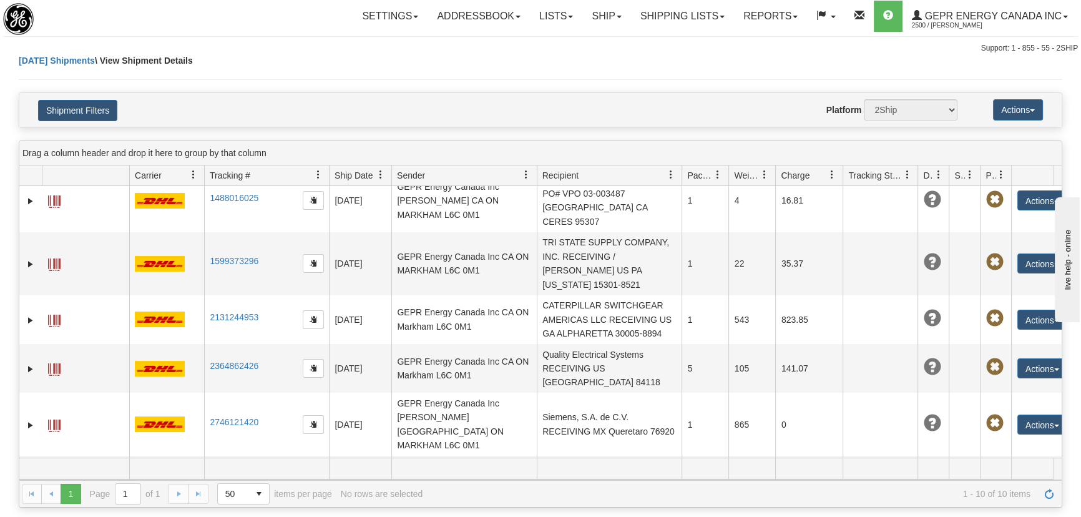
drag, startPoint x: 820, startPoint y: 172, endPoint x: 846, endPoint y: 177, distance: 26.1
click at [846, 177] on div "Id Client Id Carrier Tracking # Pro Number Ship Date Label Generation Date Send…" at bounding box center [536, 175] width 1034 height 20
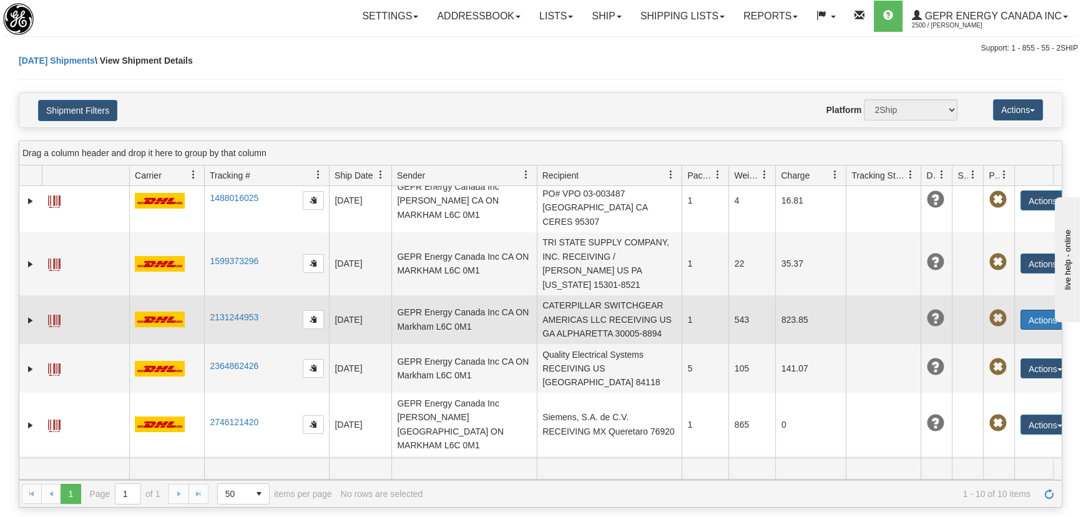
click at [1036, 310] on button "Actions" at bounding box center [1045, 320] width 50 height 20
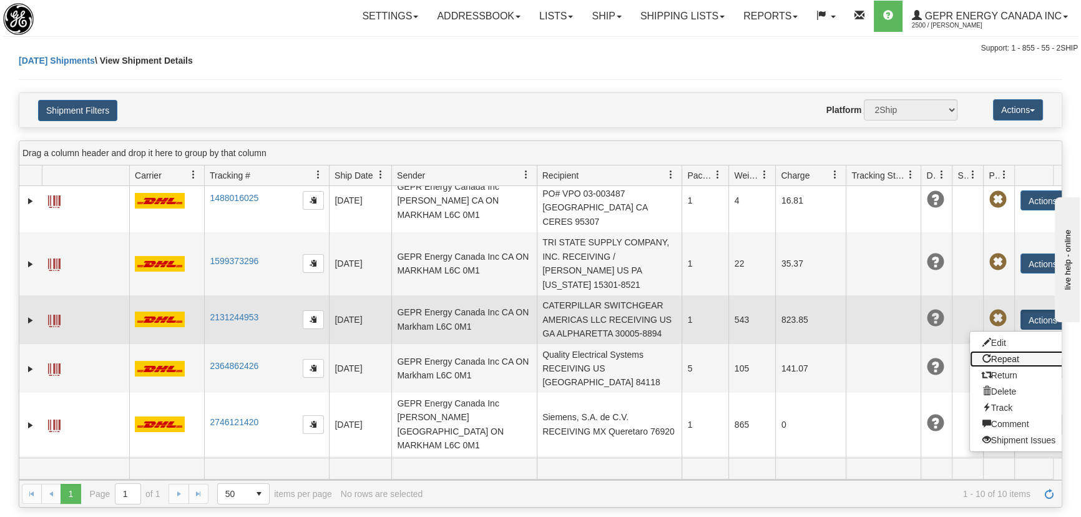
click at [1014, 351] on link "Repeat" at bounding box center [1020, 359] width 100 height 16
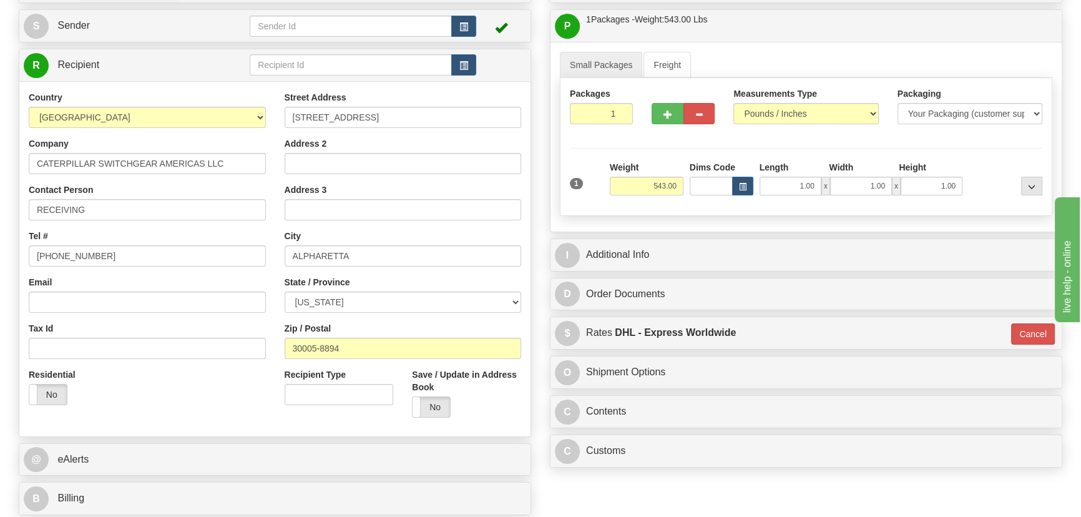
scroll to position [283, 0]
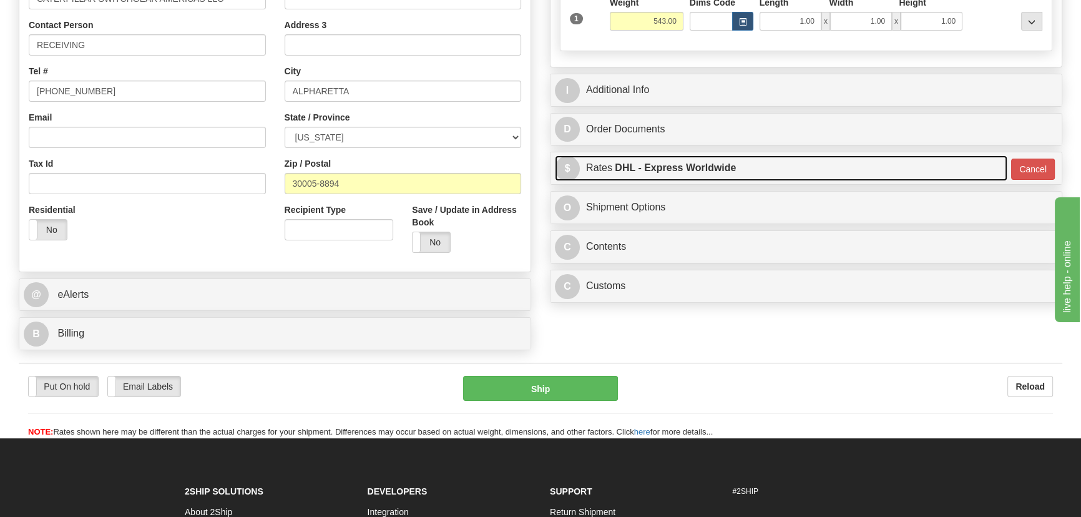
click at [902, 171] on link "$ Rates DHL - Express Worldwide" at bounding box center [781, 168] width 452 height 26
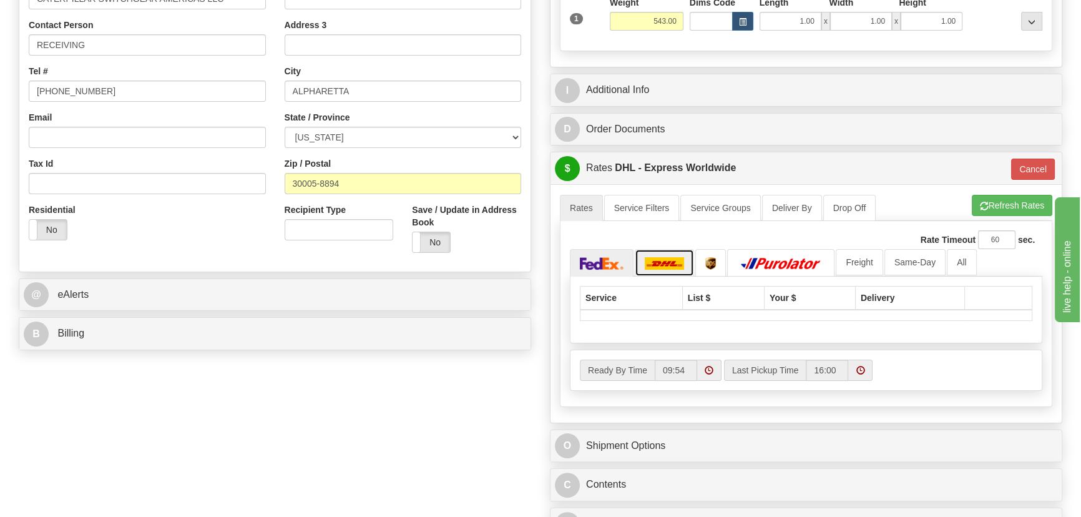
click at [667, 264] on img at bounding box center [665, 263] width 40 height 12
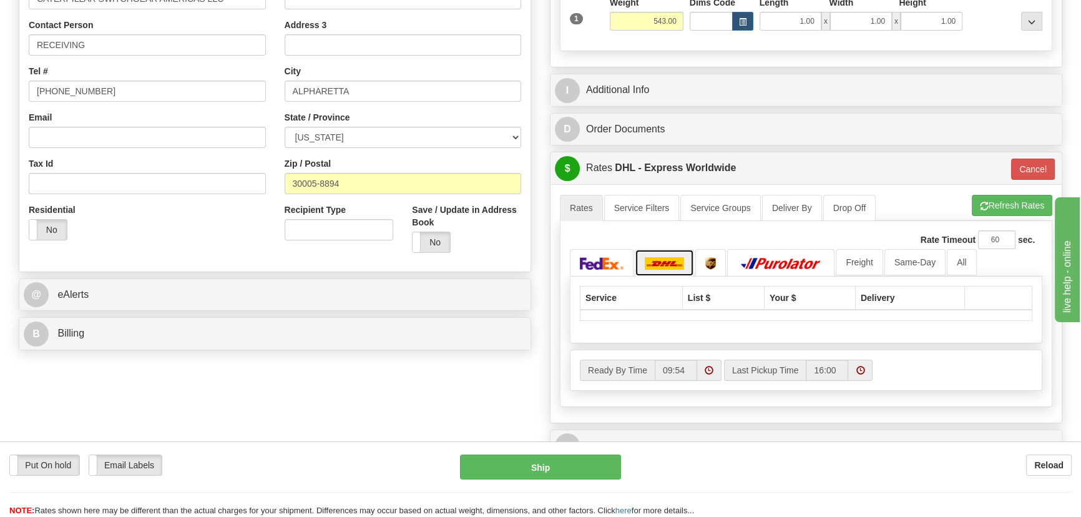
click at [667, 264] on img at bounding box center [665, 263] width 40 height 12
click at [1034, 200] on button "Refresh Rates" at bounding box center [1012, 205] width 81 height 21
type input "P"
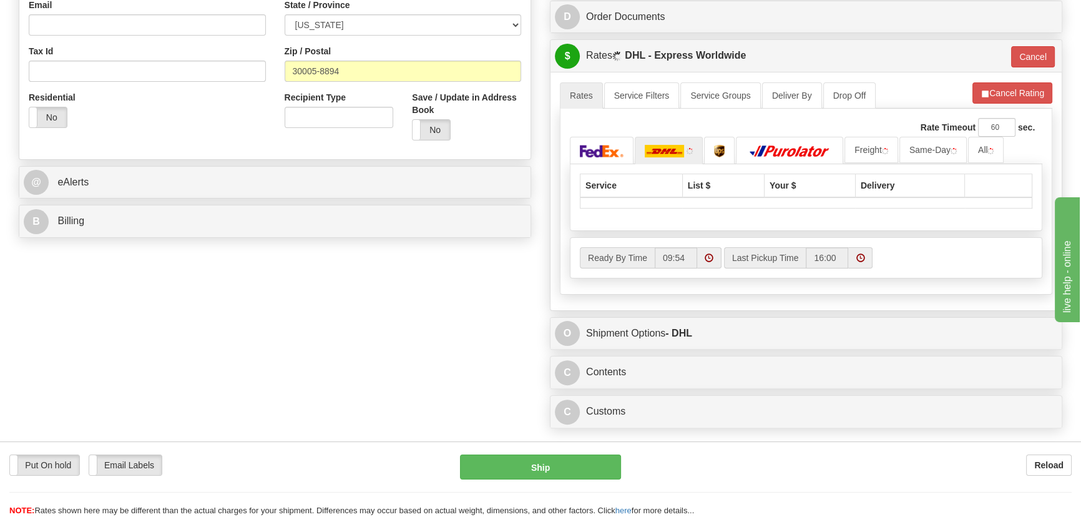
scroll to position [397, 0]
